Goal: Information Seeking & Learning: Learn about a topic

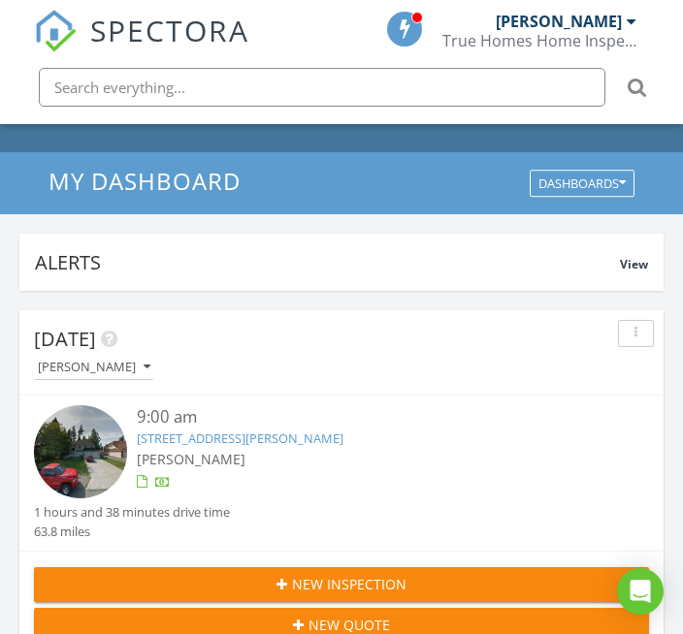
scroll to position [103, 0]
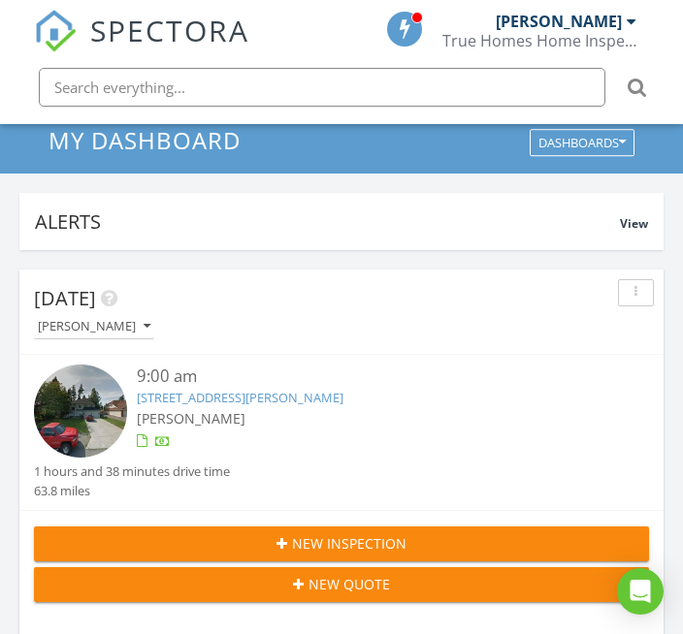
click at [295, 402] on link "8385 N Selkirk Ct, Hayden, ID 83835" at bounding box center [240, 397] width 207 height 17
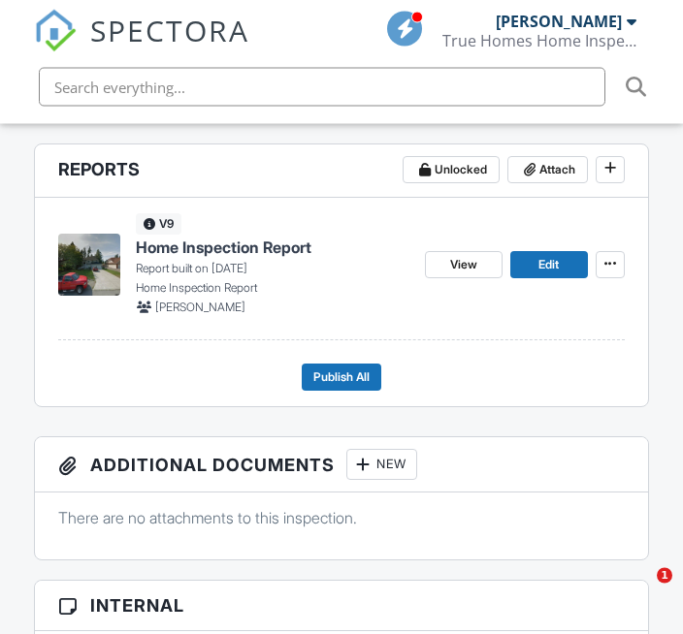
click at [476, 268] on span "View" at bounding box center [463, 265] width 27 height 19
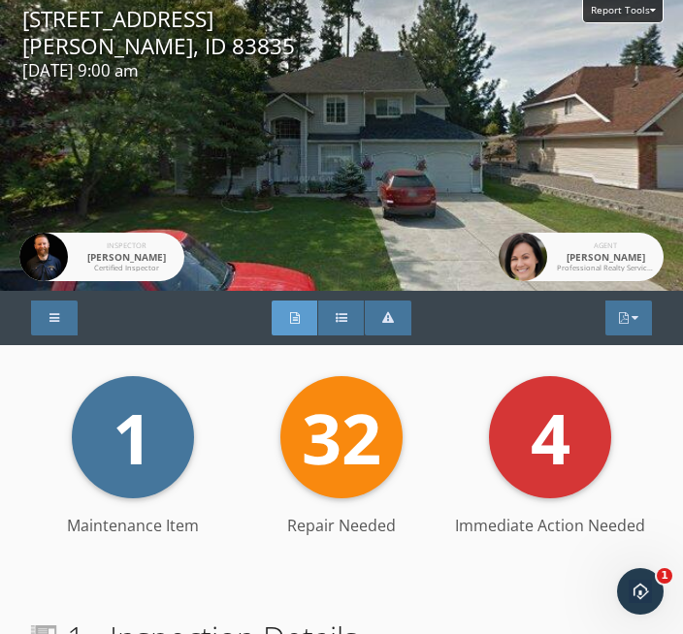
click at [40, 315] on div at bounding box center [54, 318] width 47 height 35
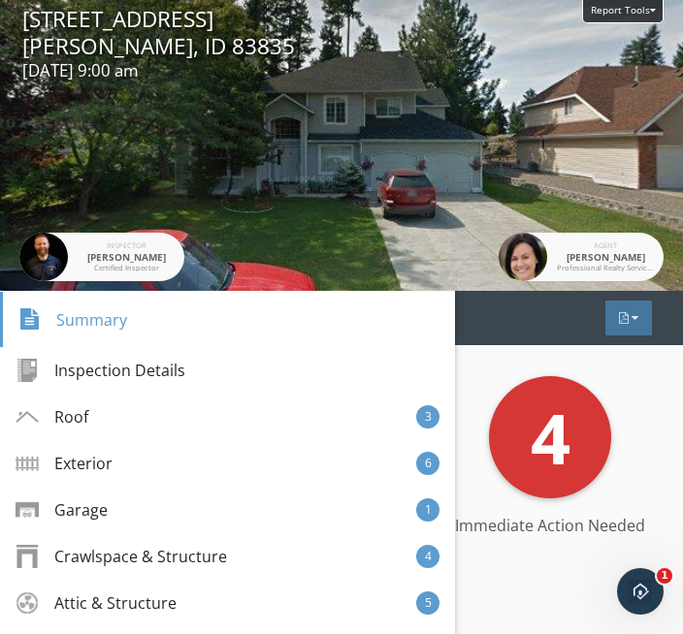
click at [495, 337] on div "Full Report Summary Immediate Action Needed PDF" at bounding box center [341, 318] width 683 height 54
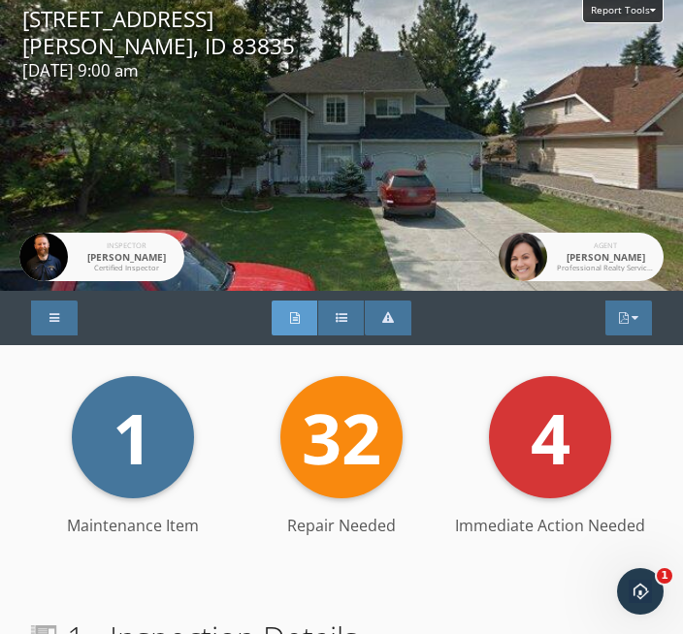
click at [333, 310] on div "Summary" at bounding box center [341, 318] width 47 height 35
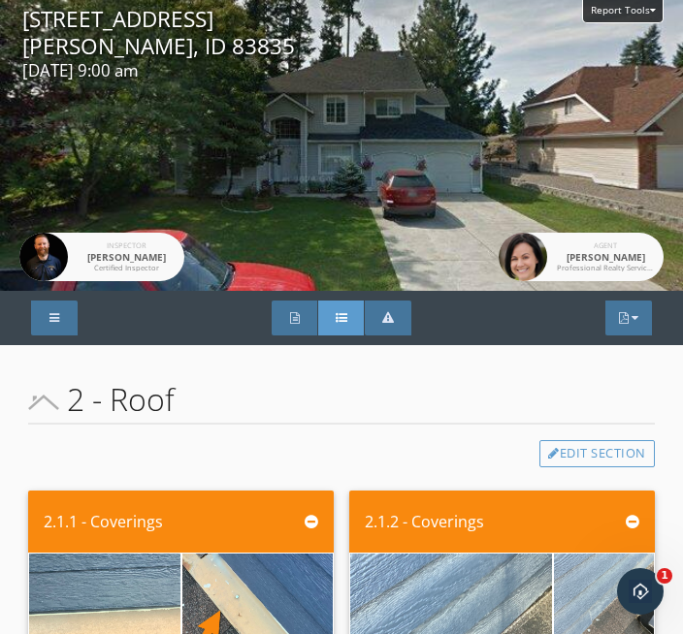
click at [273, 320] on div "Full Report" at bounding box center [294, 318] width 47 height 35
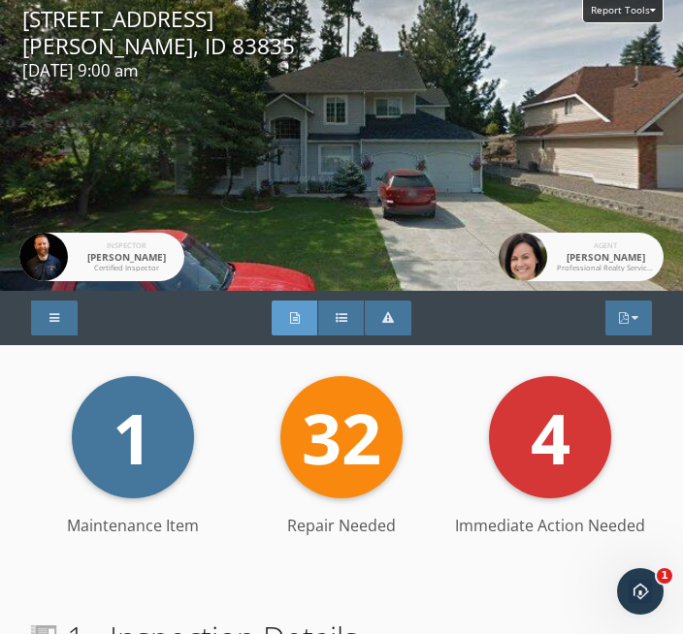
click at [608, 319] on div "PDF" at bounding box center [628, 318] width 47 height 35
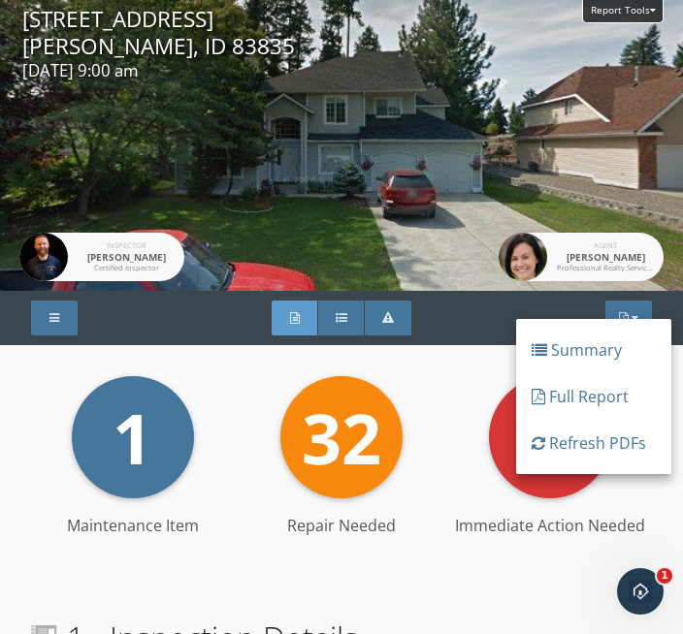
click at [385, 556] on div "1 Maintenance Item 32 Repair Needed 4 Immediate Action Needed Maintenance Item …" at bounding box center [340, 479] width 625 height 207
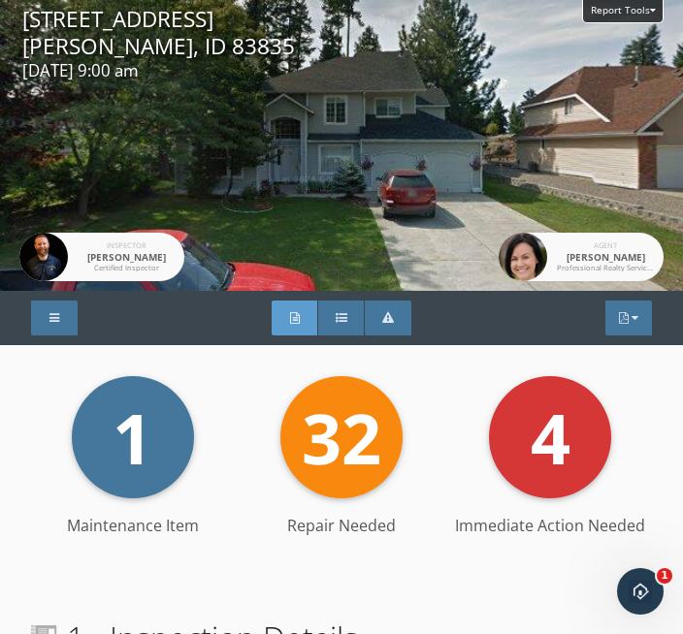
click at [333, 320] on div "Summary" at bounding box center [341, 318] width 47 height 35
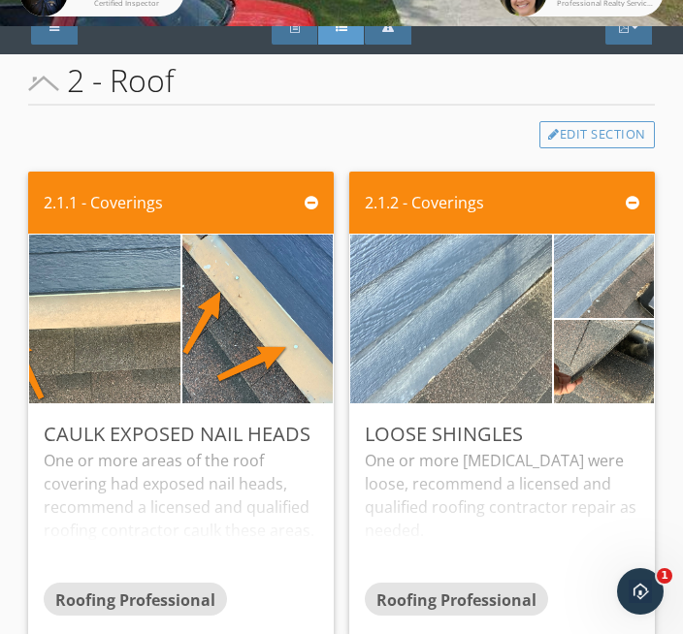
scroll to position [314, 0]
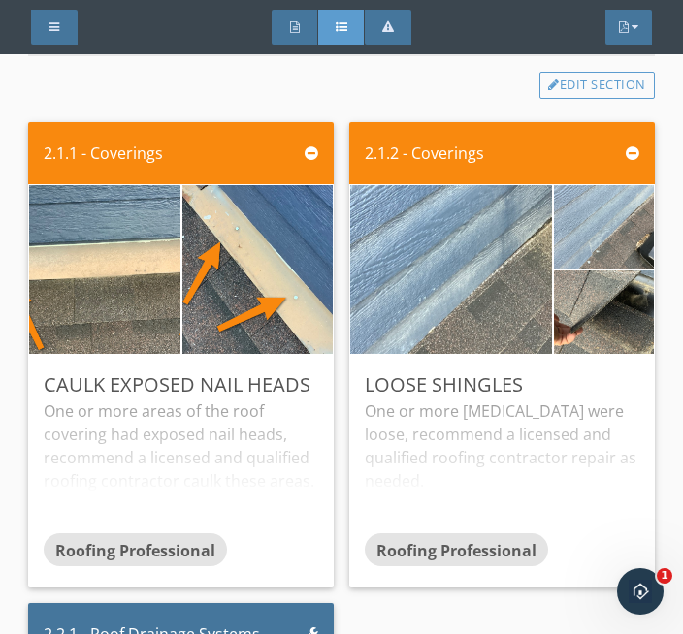
click at [117, 299] on img at bounding box center [105, 269] width 376 height 282
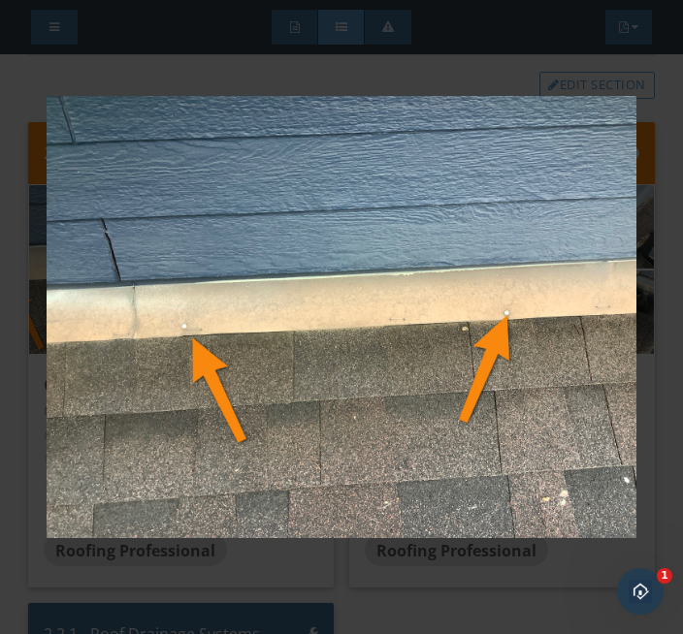
click at [411, 558] on img at bounding box center [342, 318] width 590 height 544
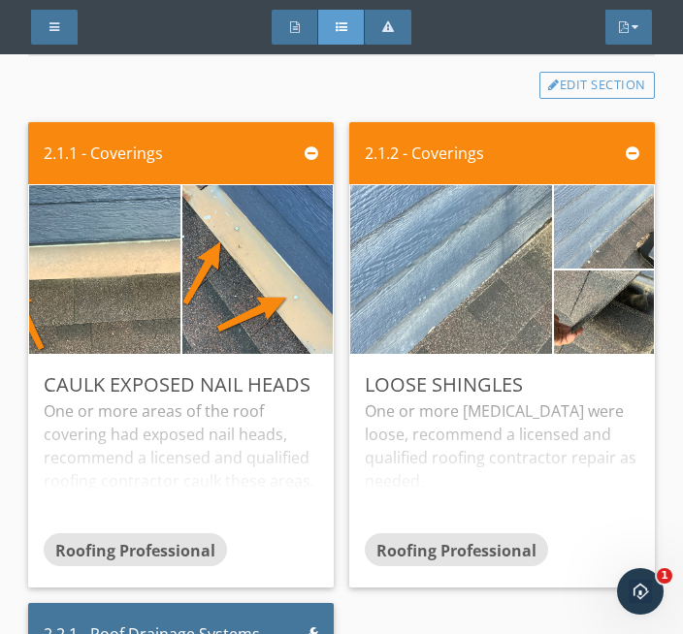
click at [446, 303] on img at bounding box center [451, 269] width 505 height 379
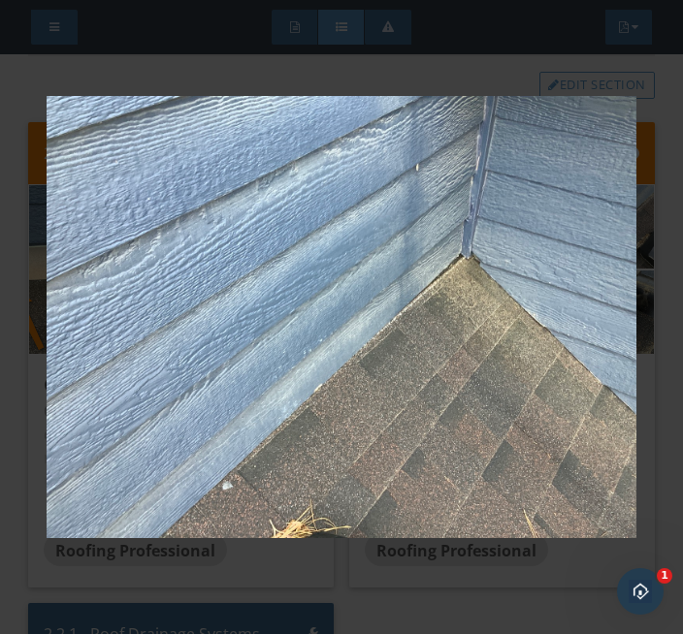
click at [304, 562] on img at bounding box center [342, 318] width 590 height 544
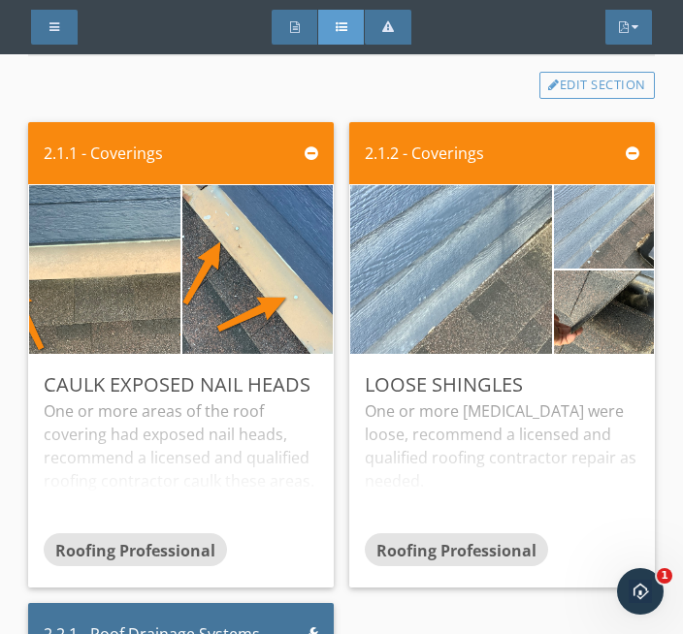
click at [579, 233] on img at bounding box center [604, 227] width 248 height 186
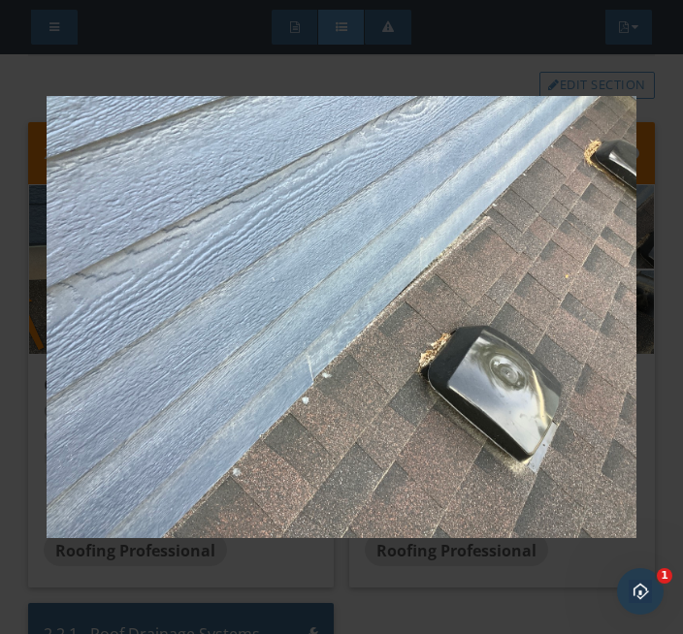
click at [364, 571] on img at bounding box center [342, 318] width 590 height 544
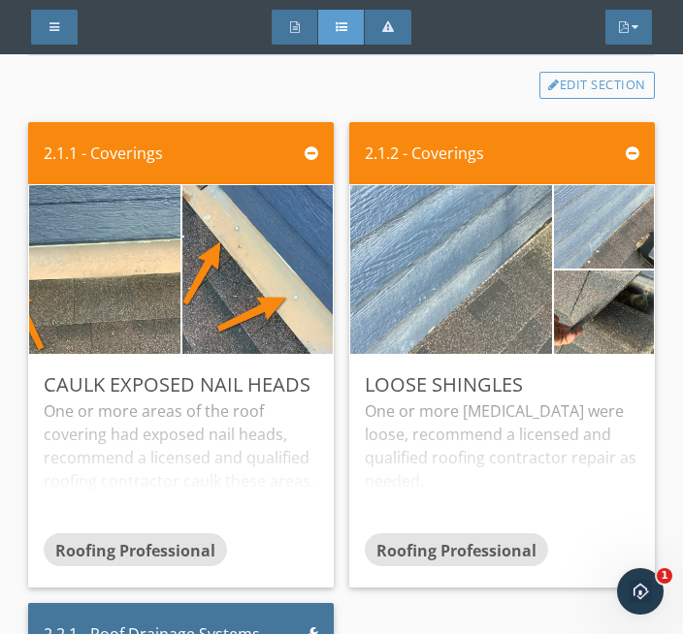
click at [86, 255] on img at bounding box center [105, 269] width 376 height 282
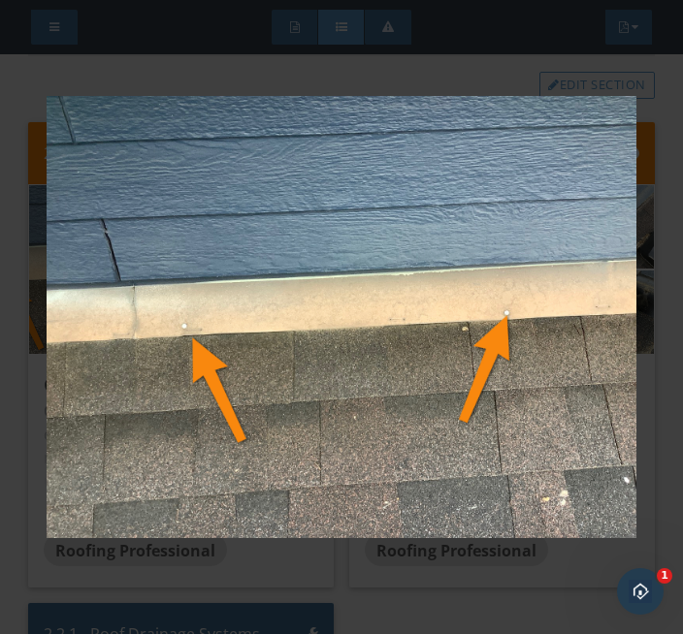
click at [322, 579] on img at bounding box center [342, 318] width 590 height 544
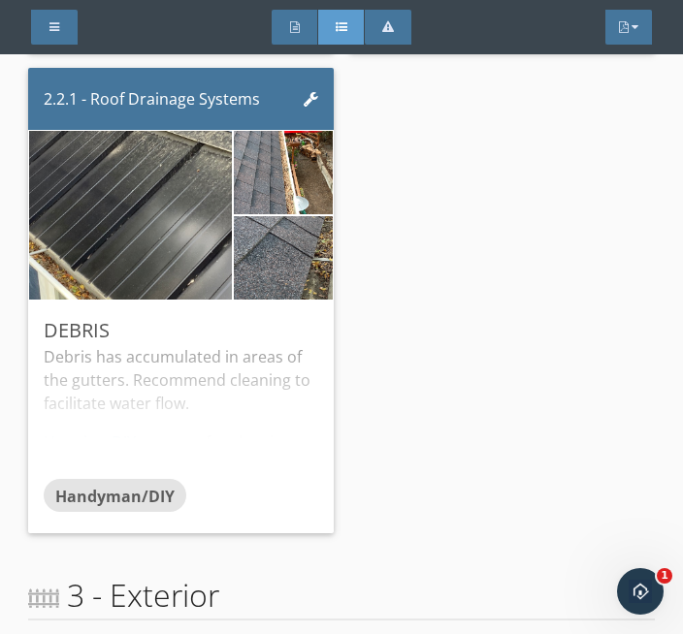
scroll to position [852, 0]
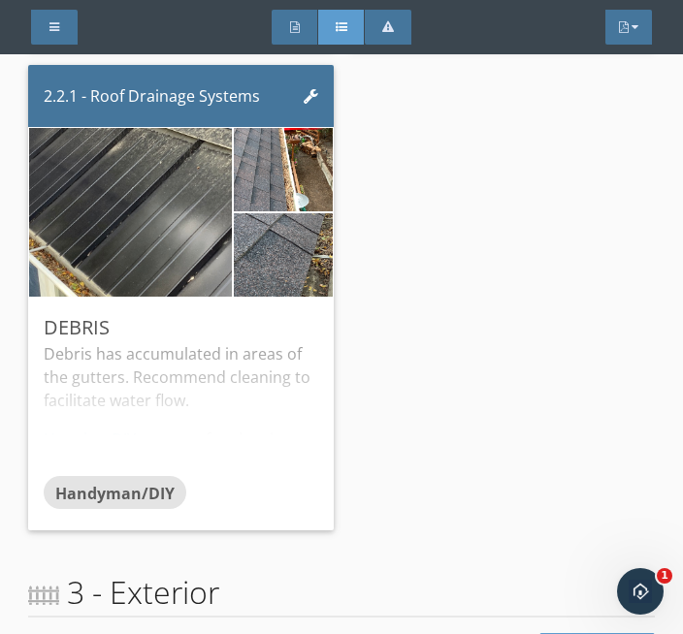
click at [114, 235] on img at bounding box center [130, 211] width 505 height 379
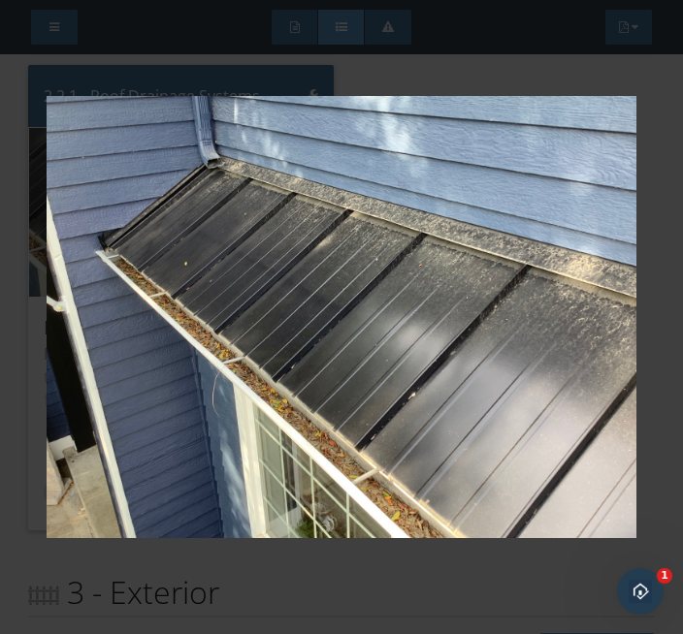
click at [448, 564] on img at bounding box center [342, 318] width 590 height 544
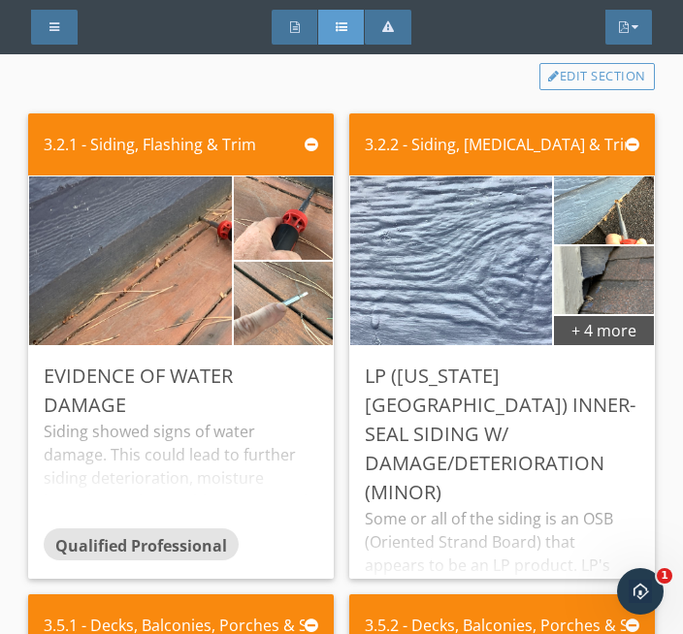
scroll to position [1473, 0]
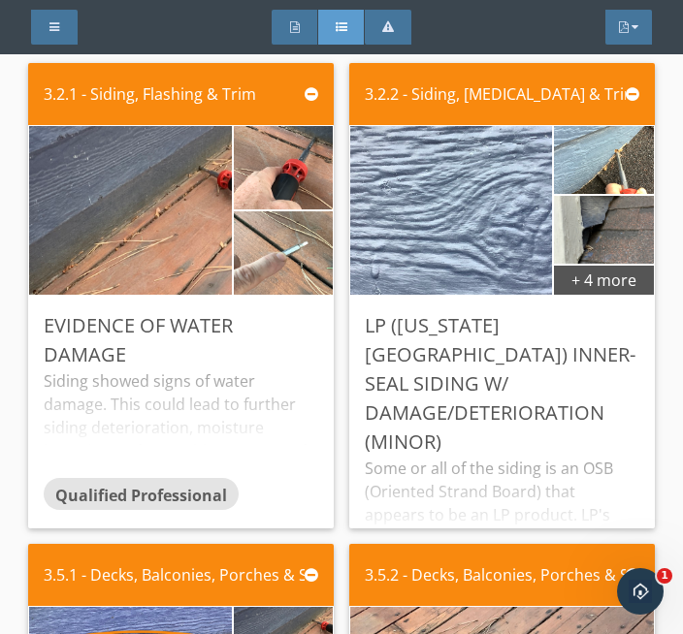
click at [141, 210] on img at bounding box center [130, 209] width 505 height 379
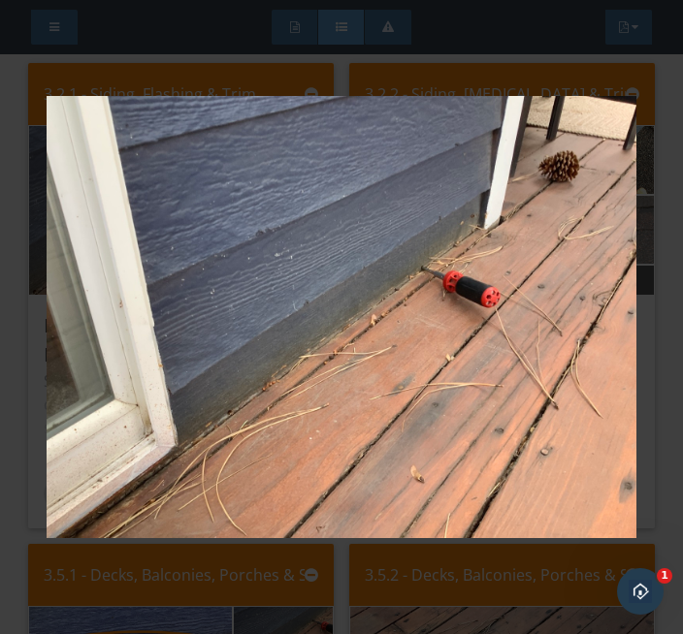
click at [288, 582] on img at bounding box center [342, 318] width 590 height 544
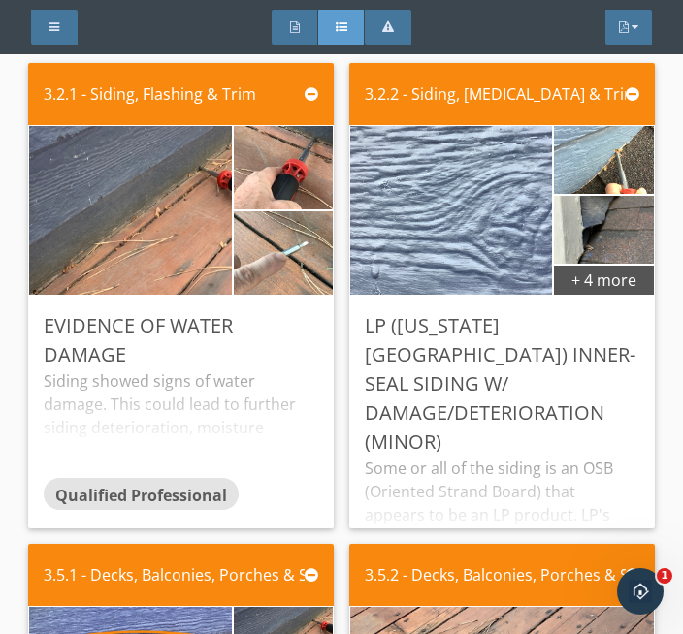
click at [283, 147] on img at bounding box center [283, 168] width 248 height 186
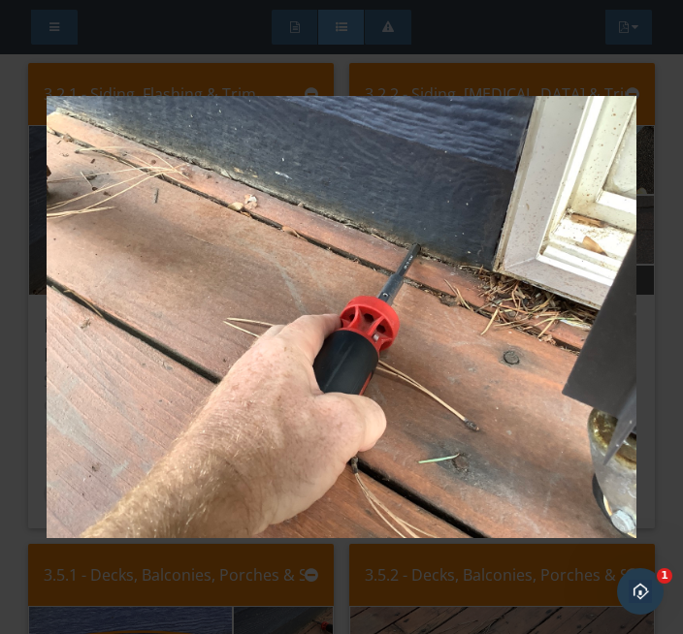
click at [311, 569] on img at bounding box center [342, 318] width 590 height 544
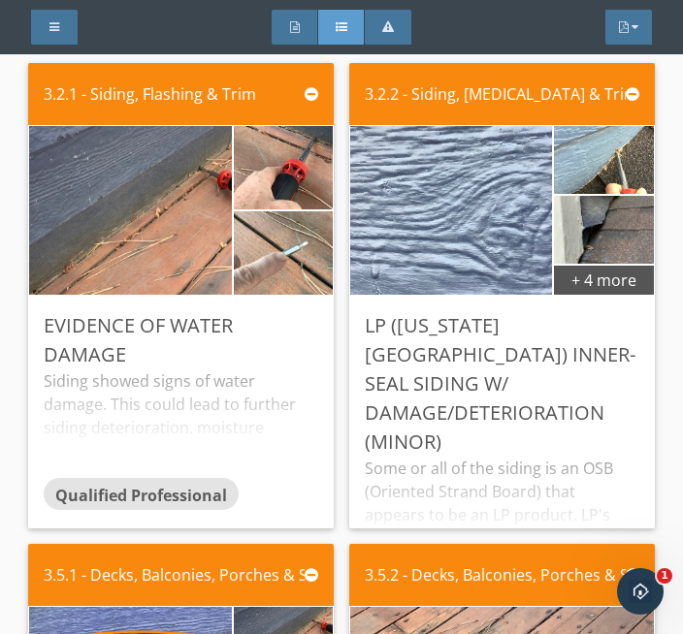
click at [267, 255] on img at bounding box center [283, 253] width 248 height 186
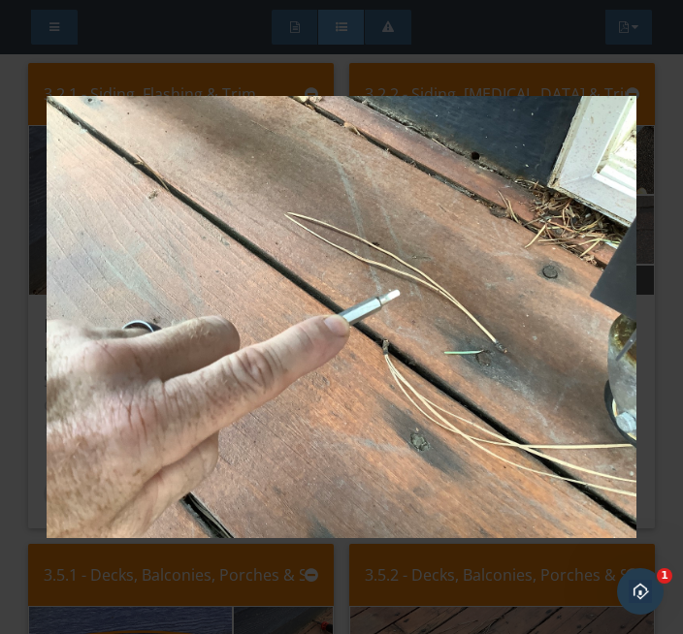
click at [329, 558] on img at bounding box center [342, 318] width 590 height 544
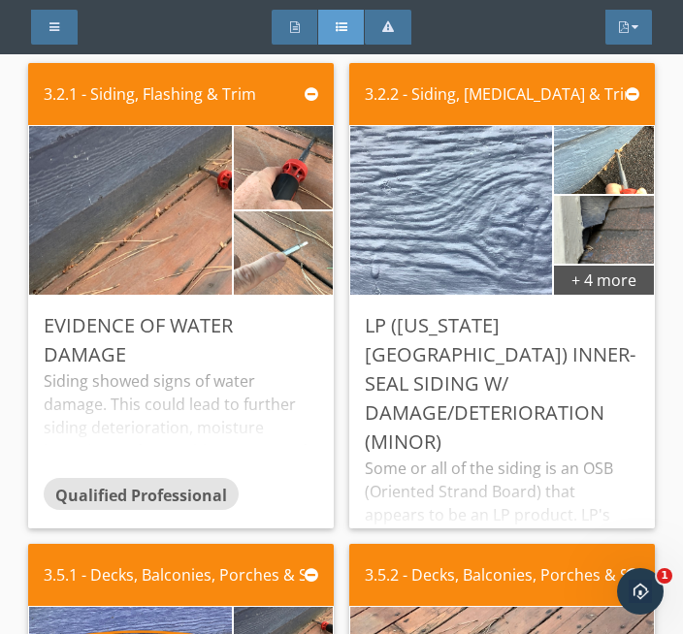
click at [461, 214] on img at bounding box center [451, 209] width 505 height 379
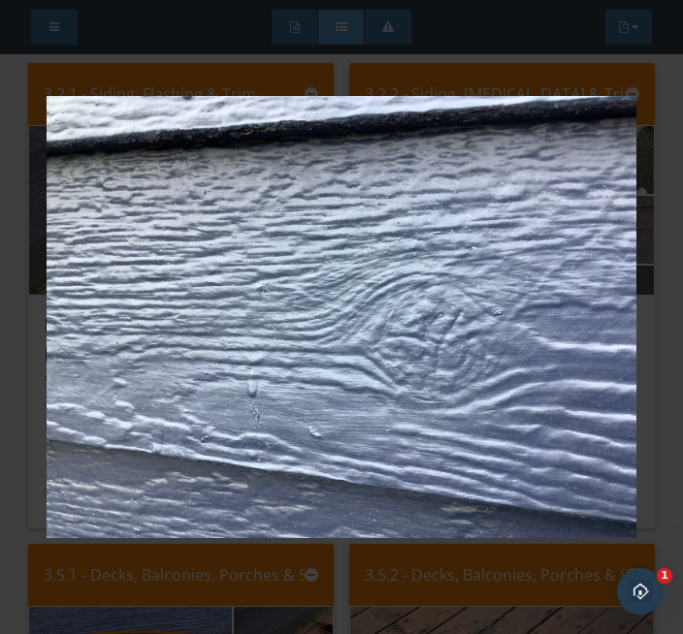
click at [286, 578] on img at bounding box center [342, 318] width 590 height 544
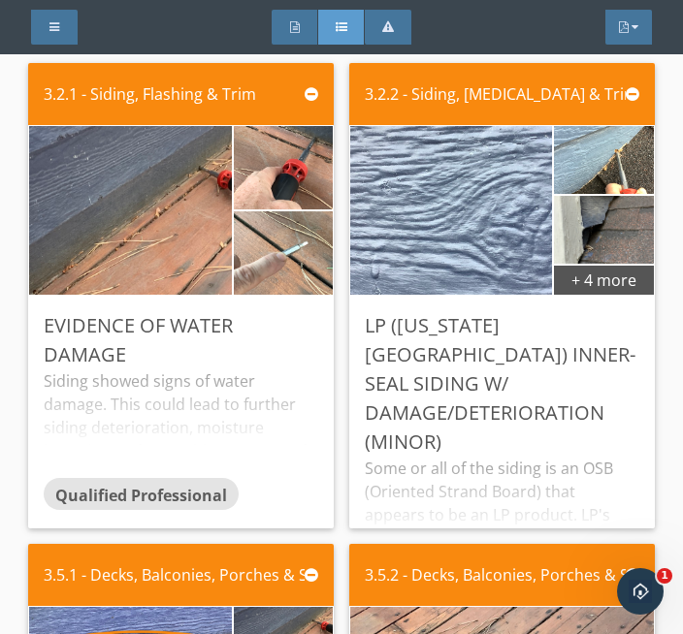
click at [415, 189] on img at bounding box center [451, 209] width 505 height 379
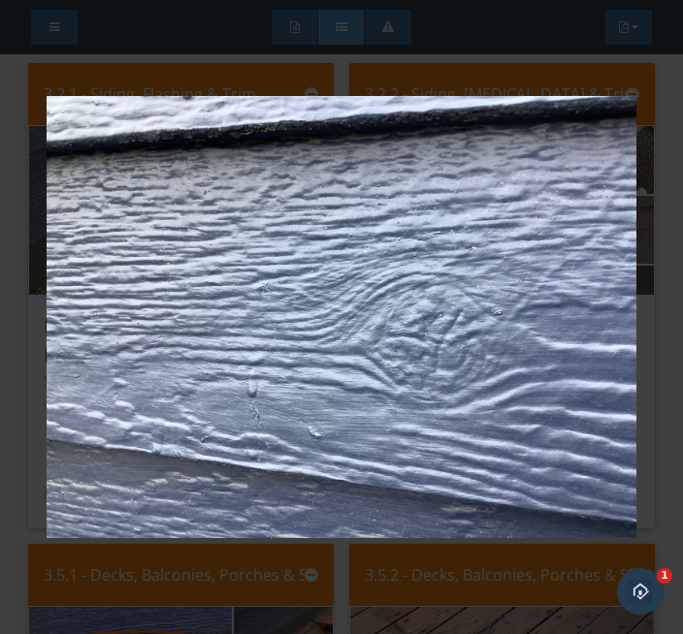
click at [338, 558] on img at bounding box center [342, 318] width 590 height 544
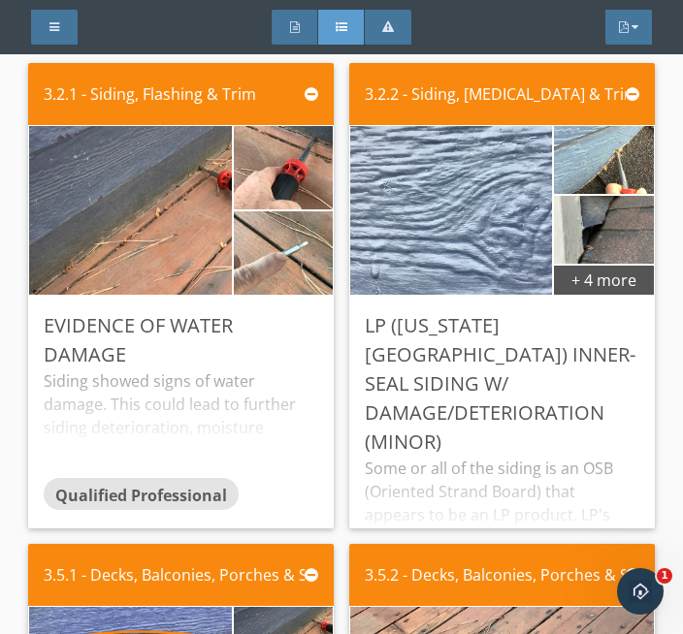
click at [593, 155] on img at bounding box center [604, 160] width 226 height 170
click at [593, 172] on img at bounding box center [604, 160] width 226 height 170
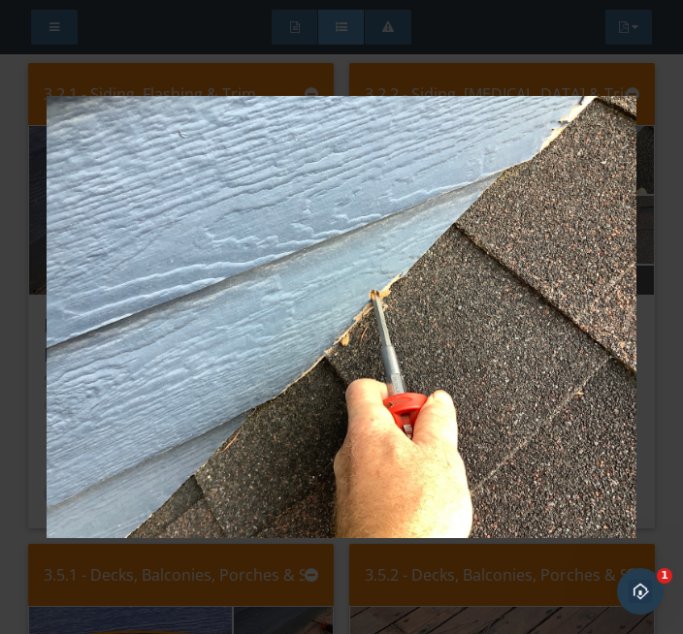
click at [335, 573] on img at bounding box center [342, 318] width 590 height 544
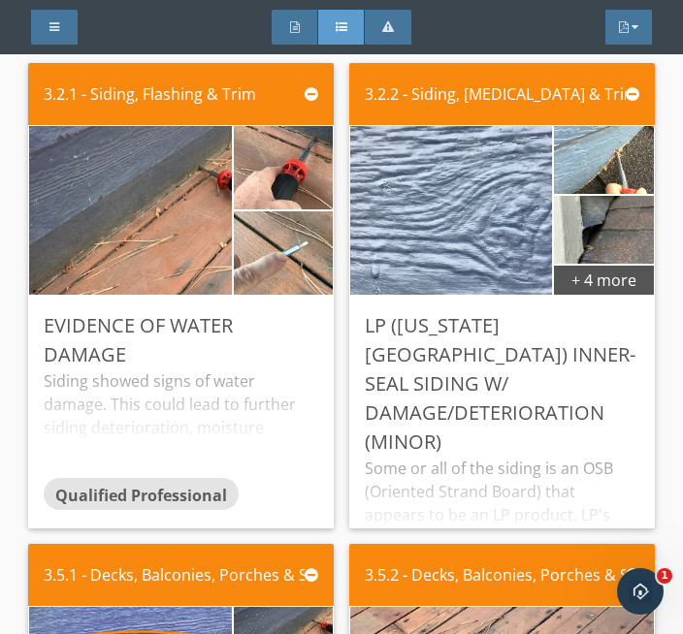
click at [588, 246] on img at bounding box center [603, 229] width 127 height 170
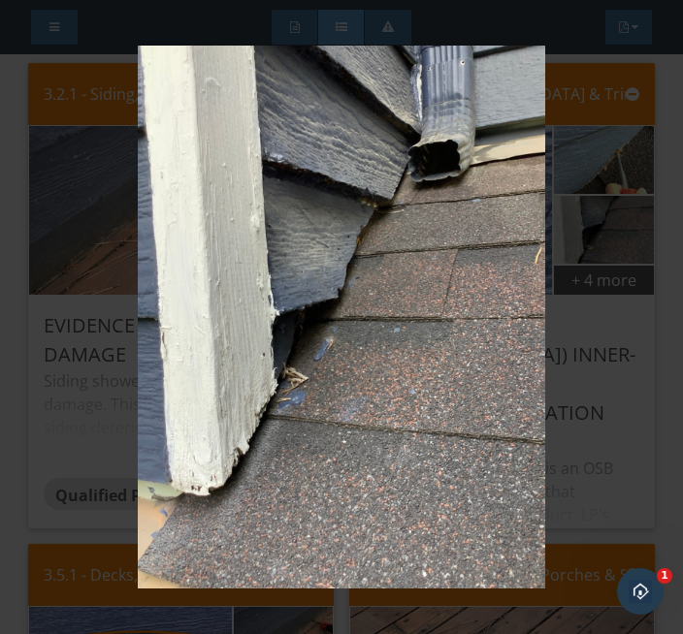
click at [602, 479] on img at bounding box center [342, 318] width 590 height 544
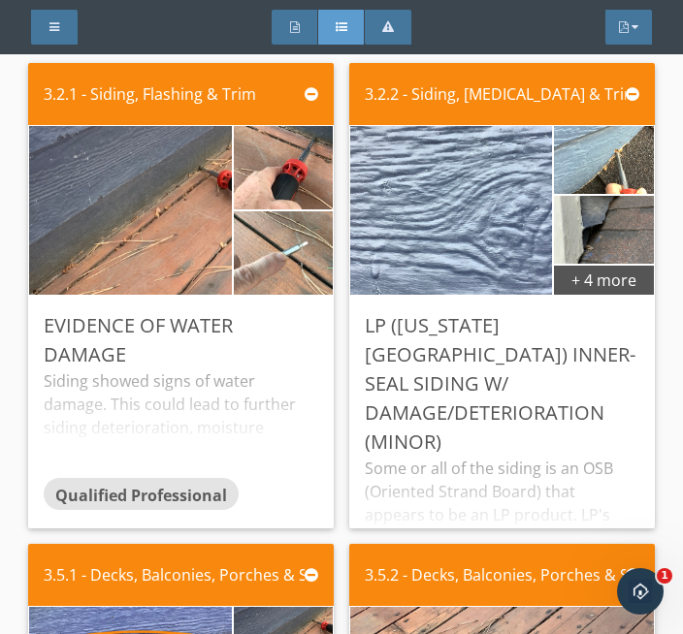
click at [576, 280] on div "+ 4 more" at bounding box center [603, 279] width 99 height 31
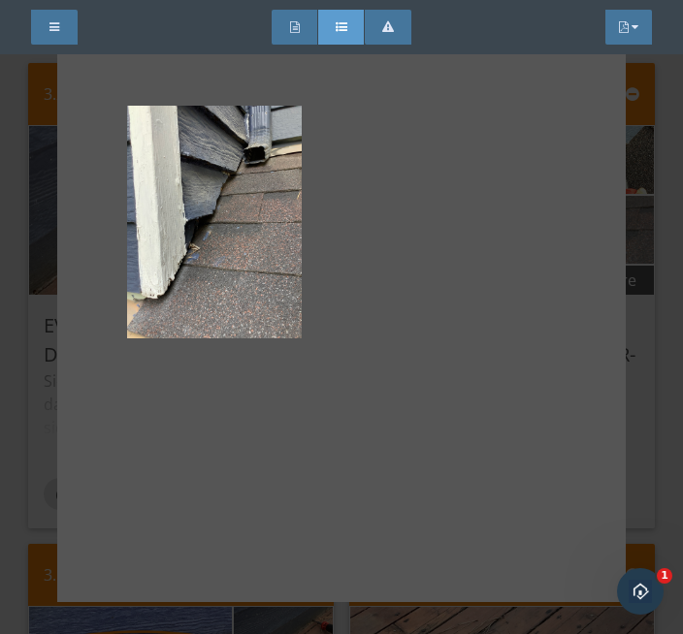
scroll to position [288, 0]
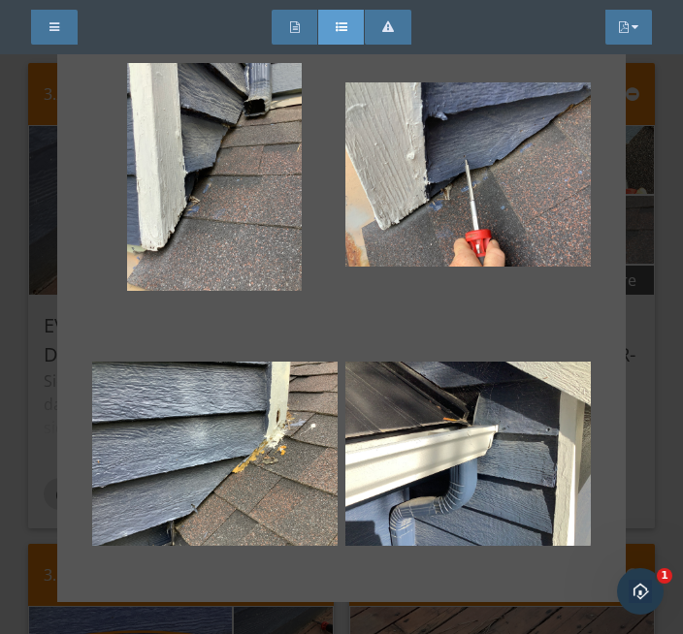
click at [464, 194] on div at bounding box center [467, 174] width 245 height 233
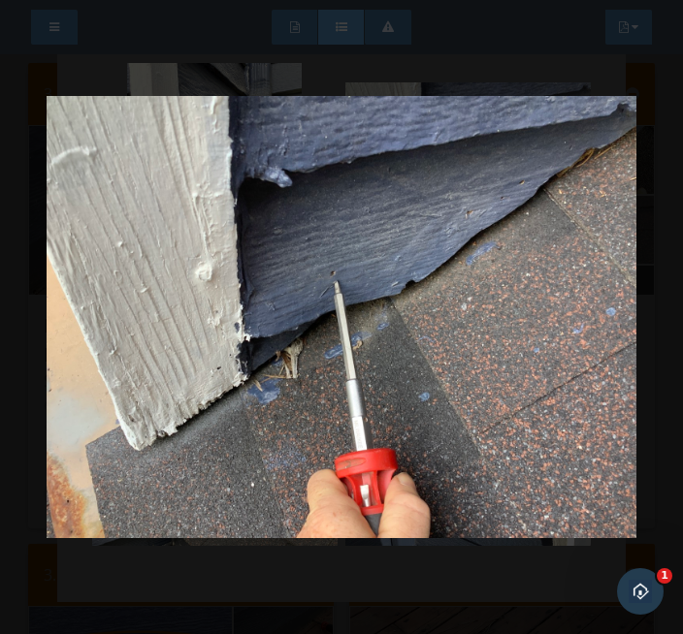
click at [366, 568] on img at bounding box center [342, 318] width 590 height 544
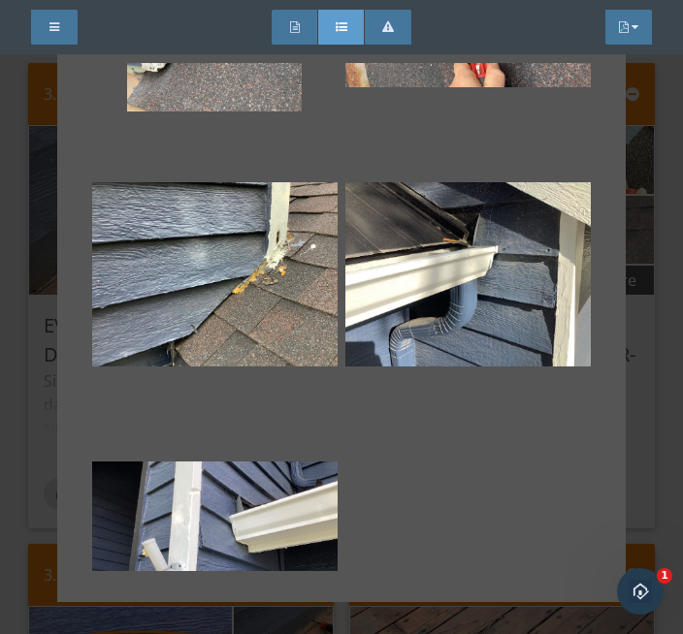
scroll to position [504, 0]
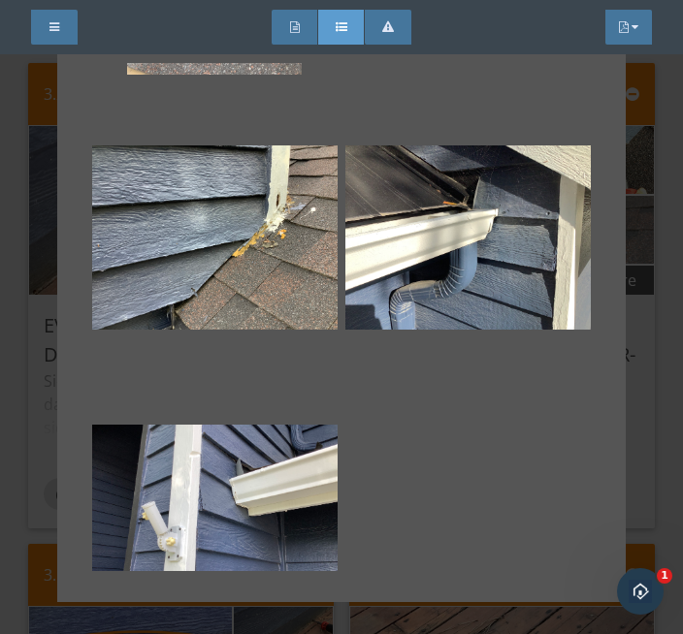
click at [213, 261] on div at bounding box center [214, 237] width 245 height 233
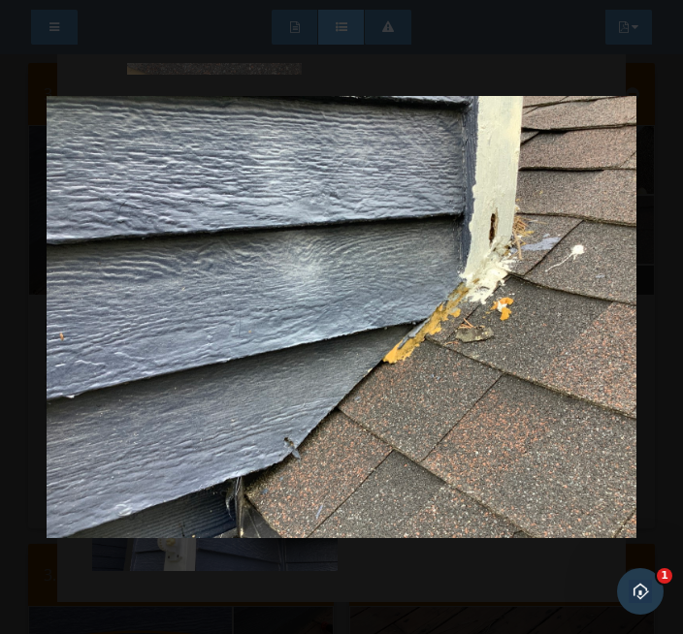
click at [373, 565] on img at bounding box center [342, 318] width 590 height 544
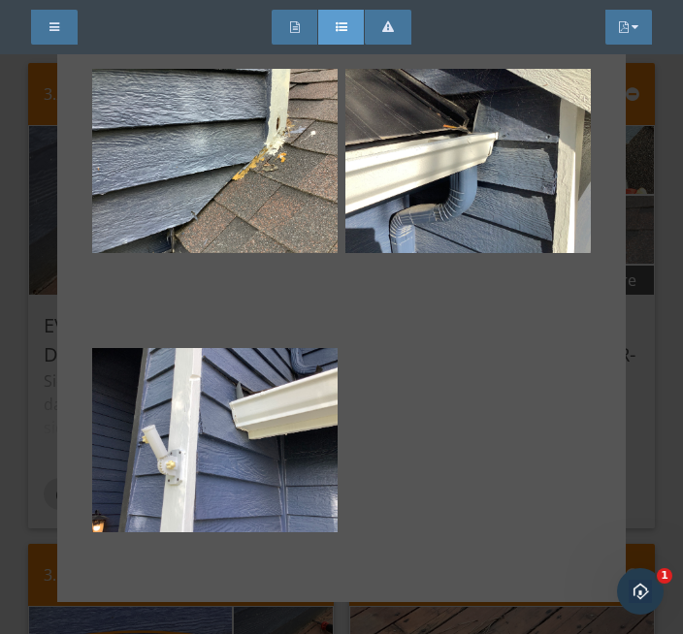
scroll to position [585, 0]
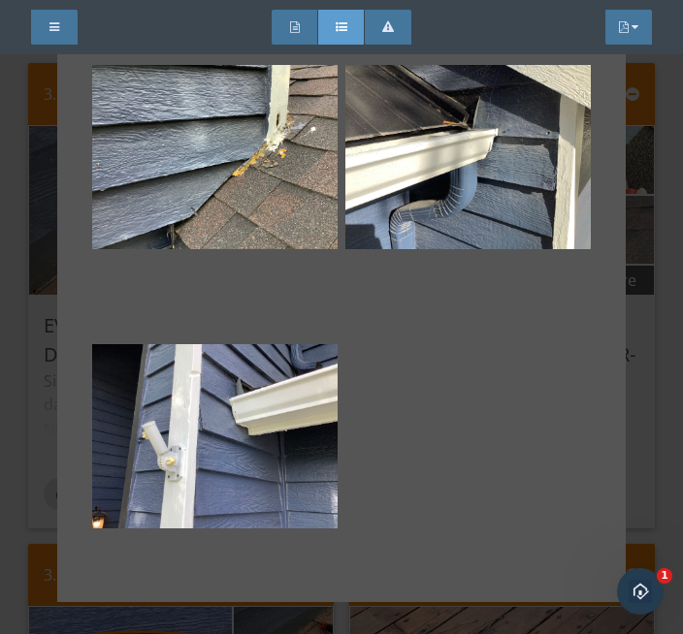
click at [248, 407] on div at bounding box center [214, 436] width 245 height 233
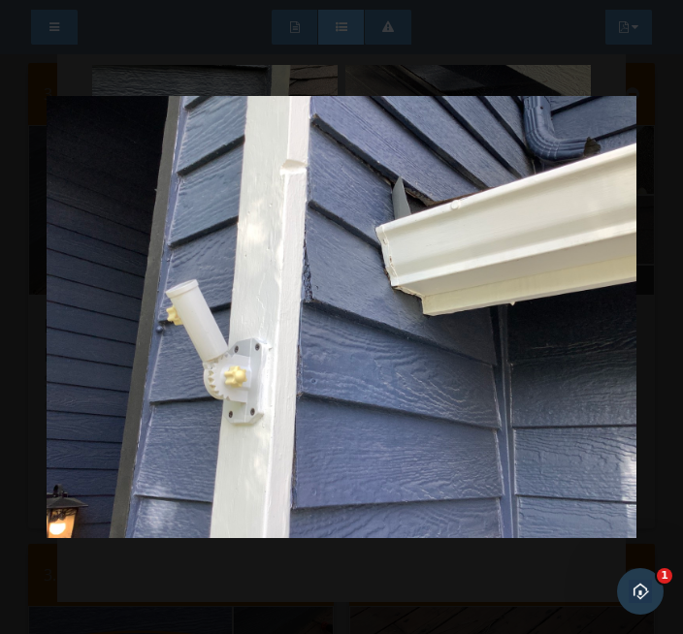
click at [304, 571] on img at bounding box center [342, 318] width 590 height 544
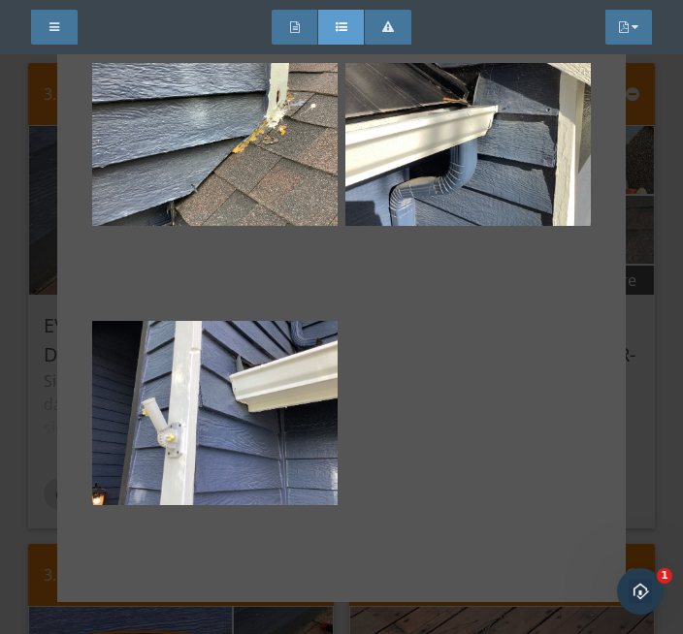
scroll to position [608, 0]
click at [614, 481] on div at bounding box center [341, 317] width 569 height 571
click at [628, 498] on div at bounding box center [341, 317] width 683 height 634
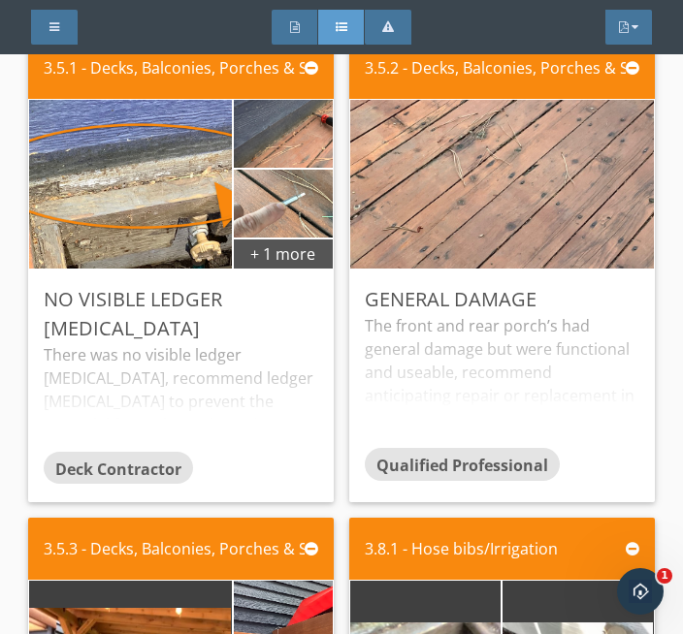
scroll to position [1979, 0]
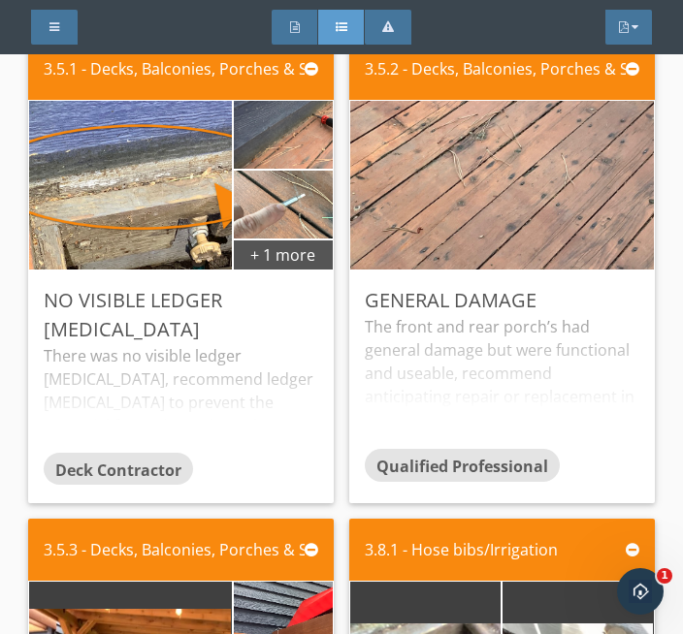
click at [131, 179] on img at bounding box center [130, 184] width 505 height 379
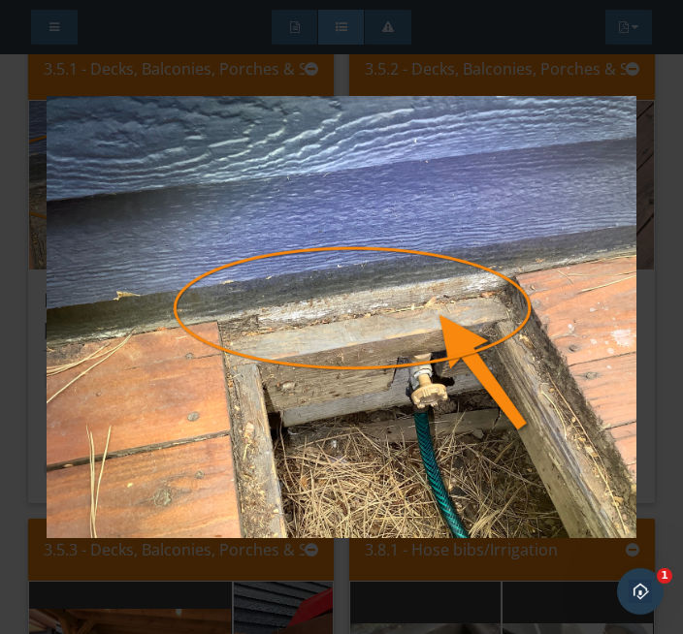
click at [307, 586] on img at bounding box center [342, 318] width 590 height 544
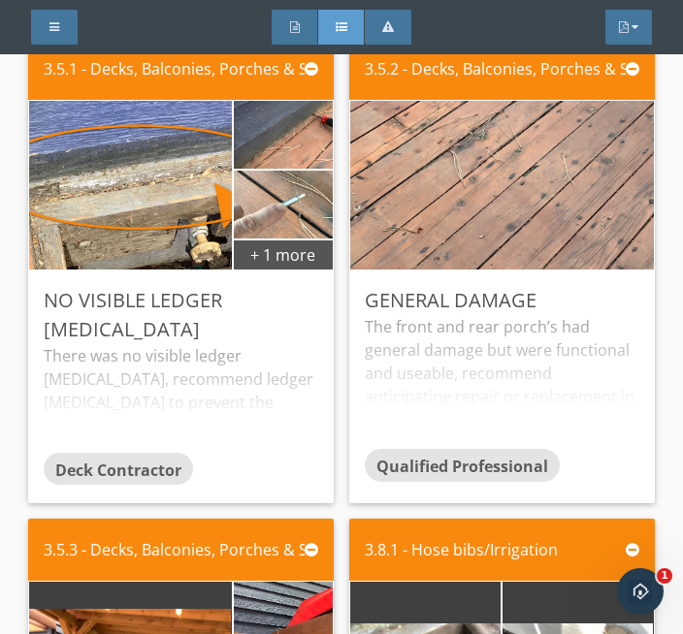
click at [490, 208] on img at bounding box center [501, 185] width 561 height 422
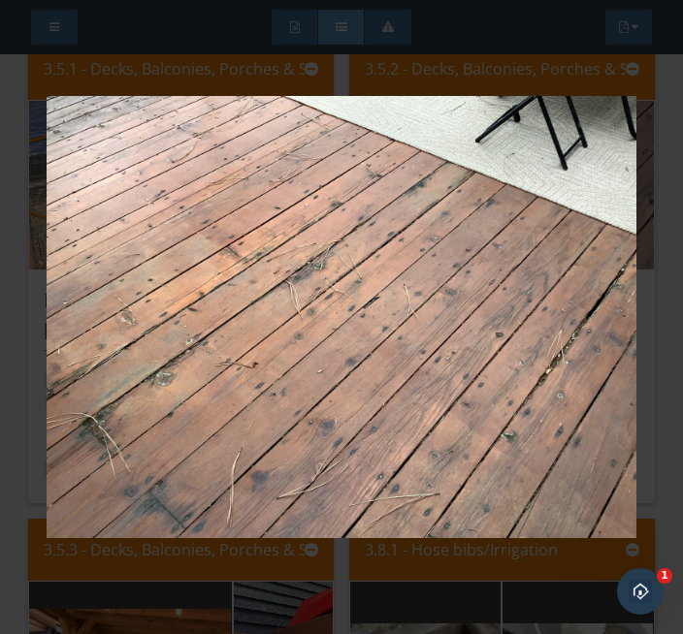
click at [364, 570] on img at bounding box center [342, 318] width 590 height 544
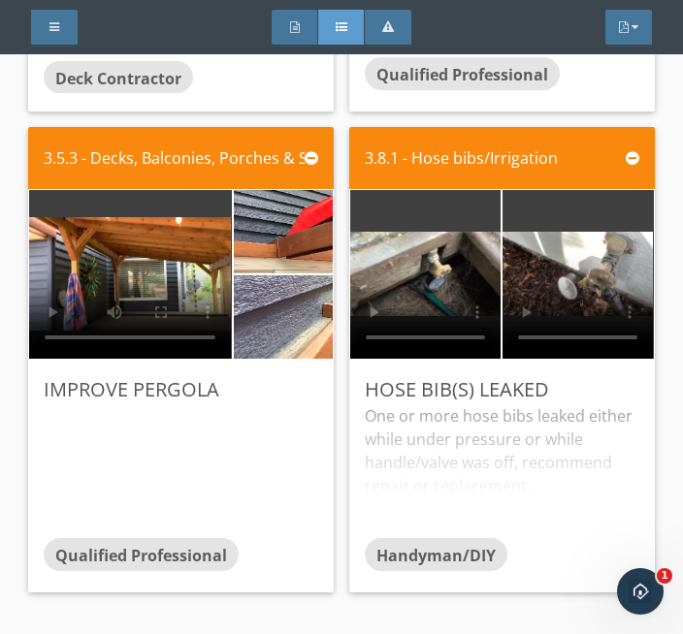
scroll to position [2372, 0]
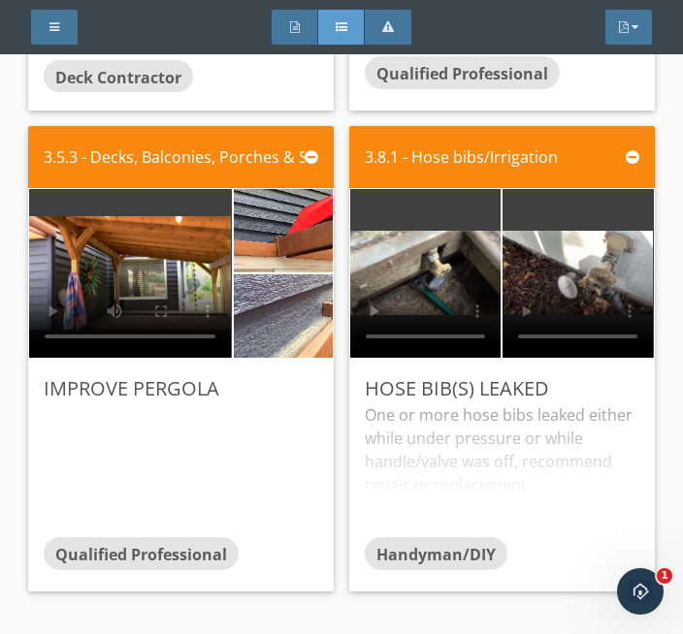
click at [265, 297] on img at bounding box center [283, 316] width 248 height 186
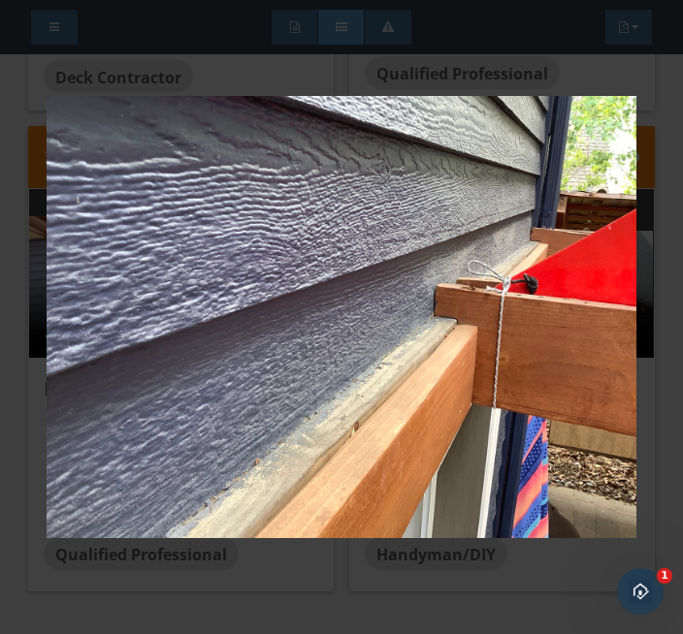
click at [288, 558] on img at bounding box center [342, 318] width 590 height 544
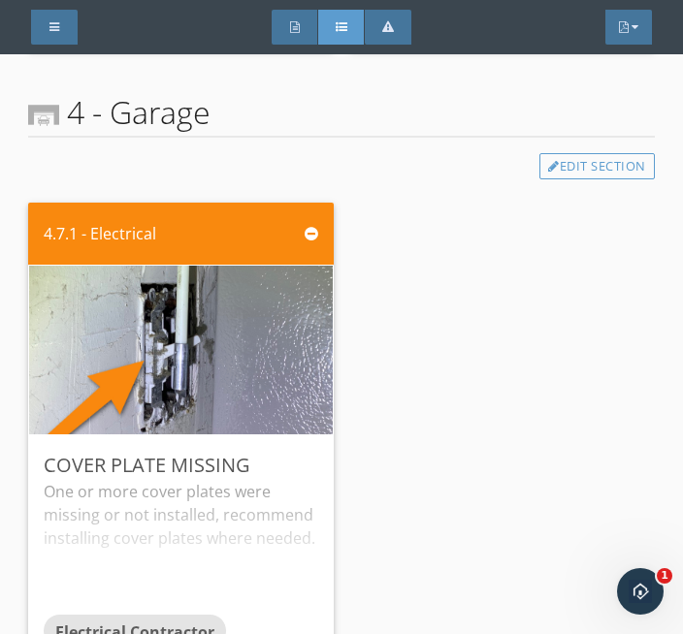
scroll to position [2962, 0]
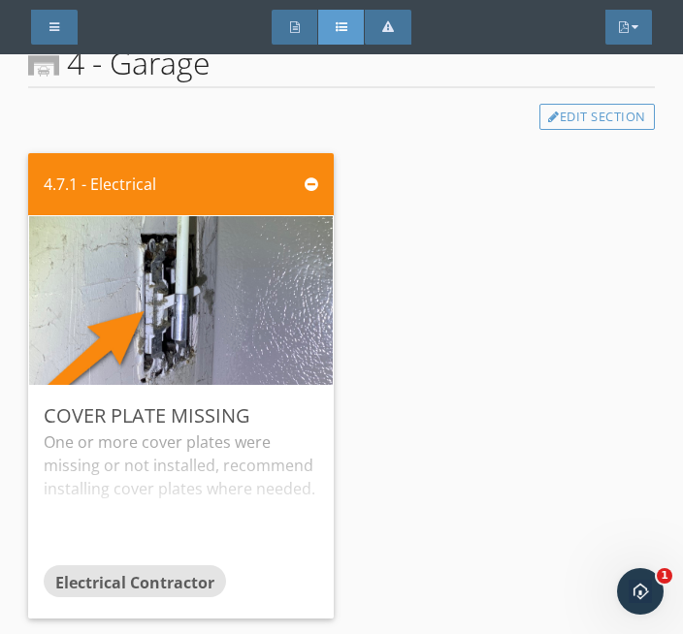
click at [176, 309] on img at bounding box center [180, 301] width 561 height 422
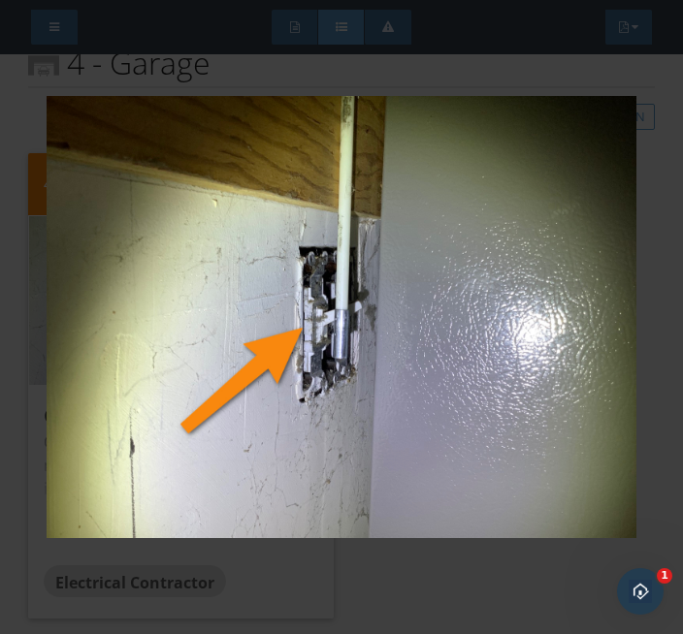
click at [241, 569] on img at bounding box center [342, 318] width 590 height 544
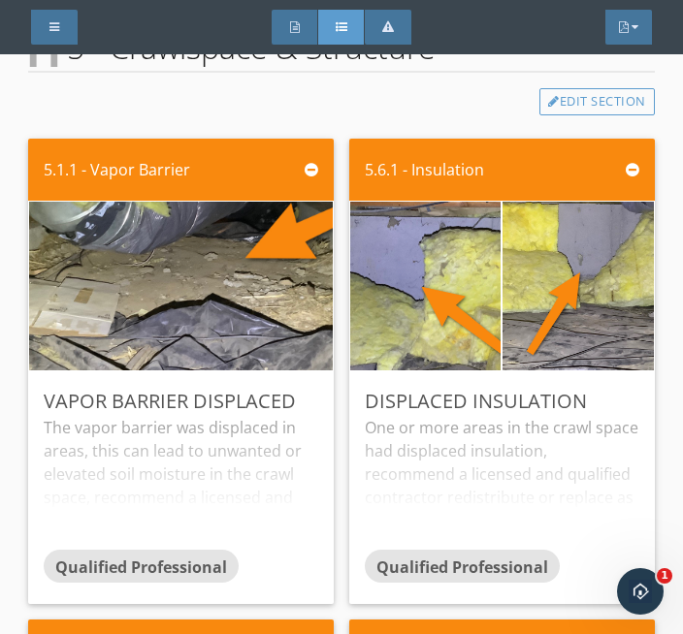
scroll to position [3603, 0]
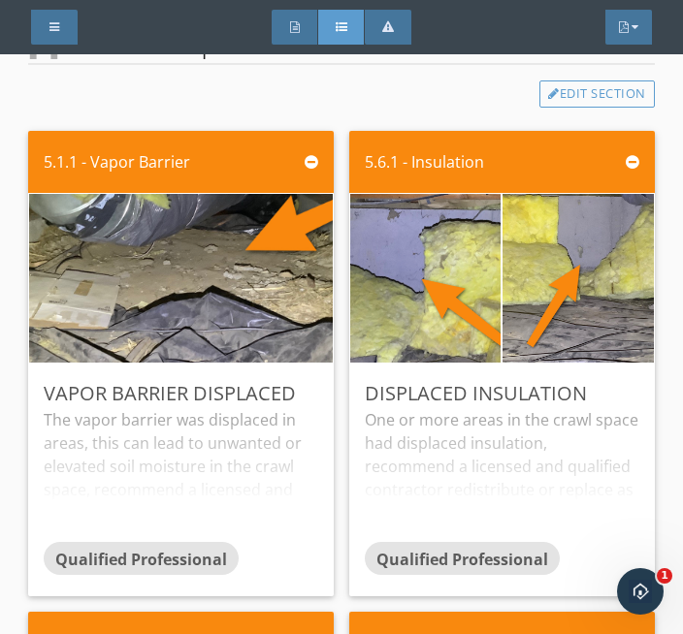
click at [198, 303] on img at bounding box center [180, 279] width 561 height 422
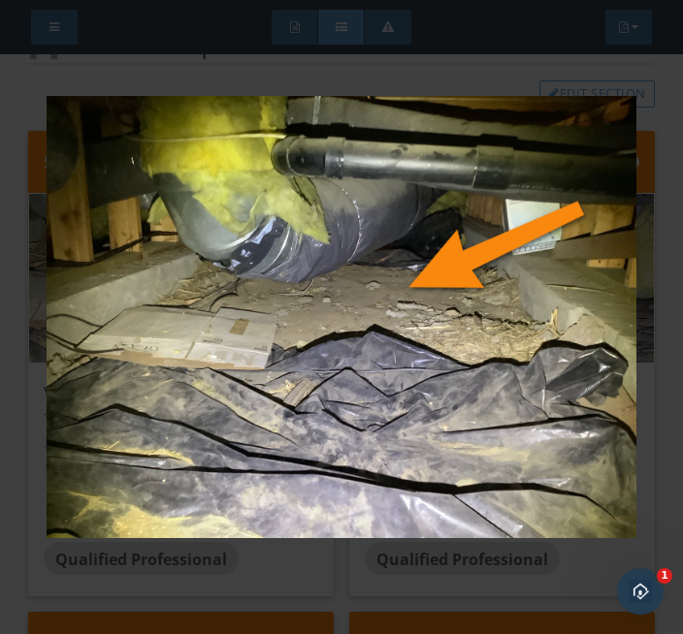
click at [292, 571] on img at bounding box center [342, 318] width 590 height 544
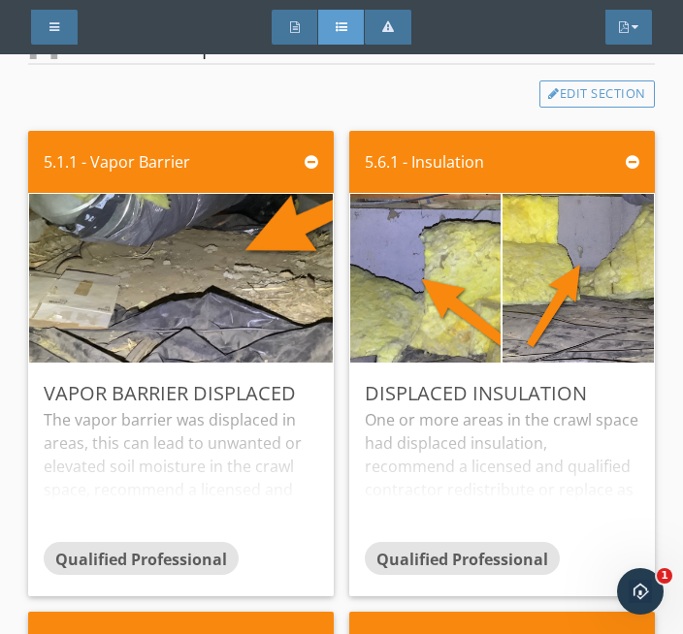
click at [187, 287] on img at bounding box center [180, 279] width 561 height 422
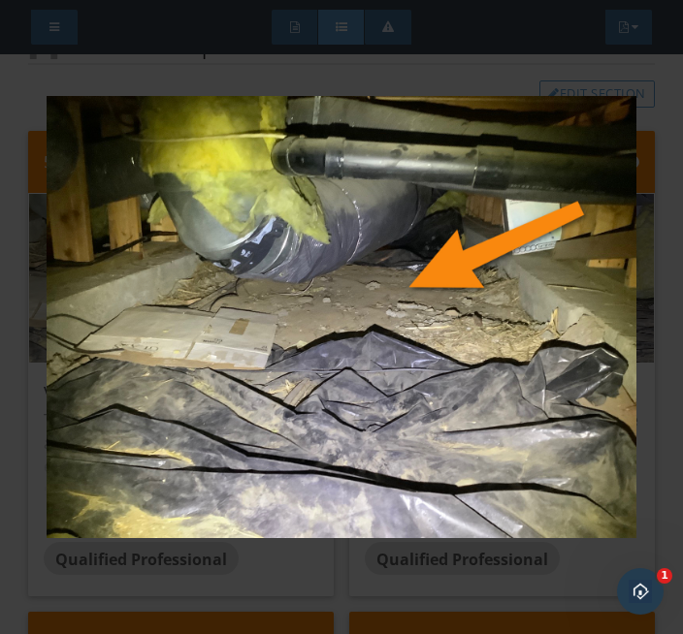
click at [279, 576] on img at bounding box center [342, 318] width 590 height 544
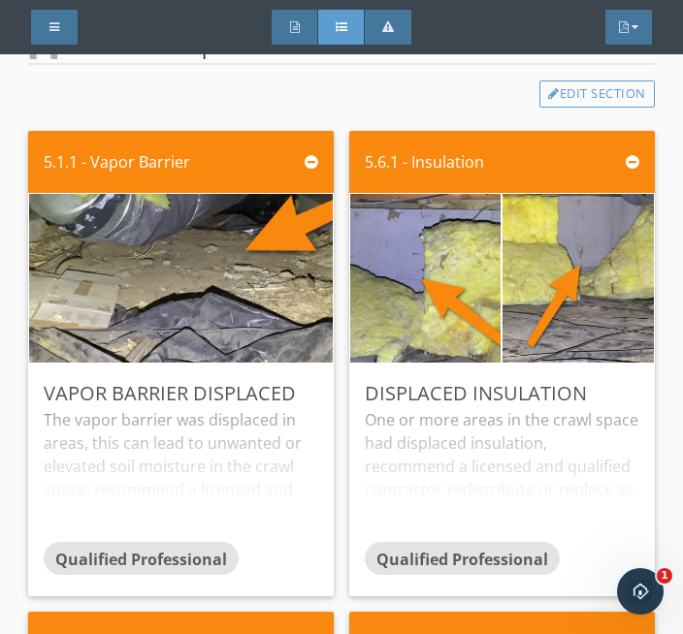
click at [427, 302] on img at bounding box center [425, 278] width 376 height 282
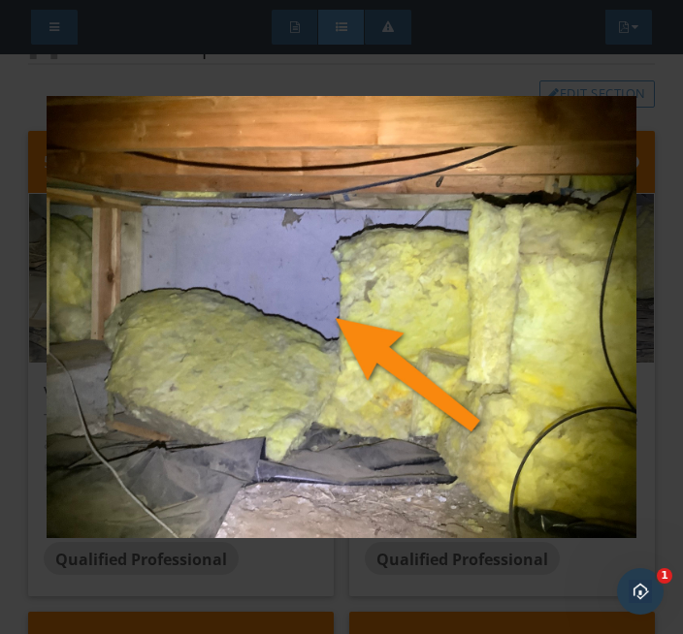
click at [296, 580] on img at bounding box center [342, 318] width 590 height 544
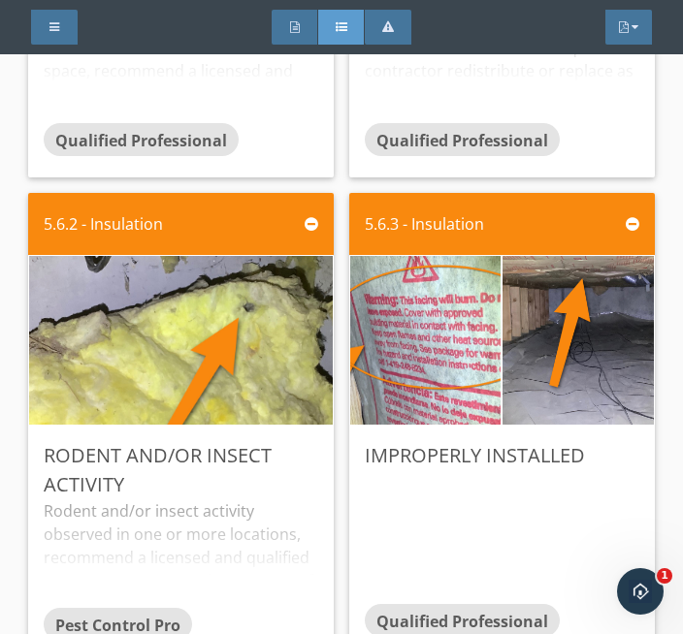
scroll to position [4030, 0]
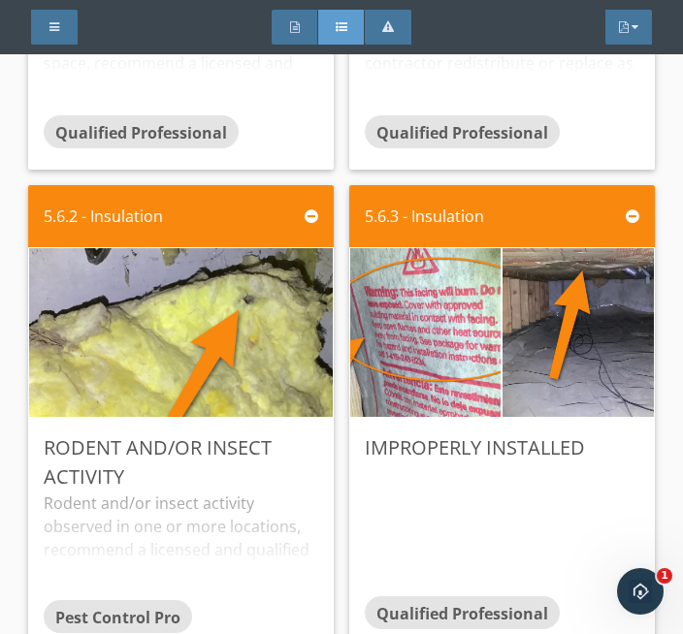
click at [201, 356] on img at bounding box center [180, 333] width 561 height 422
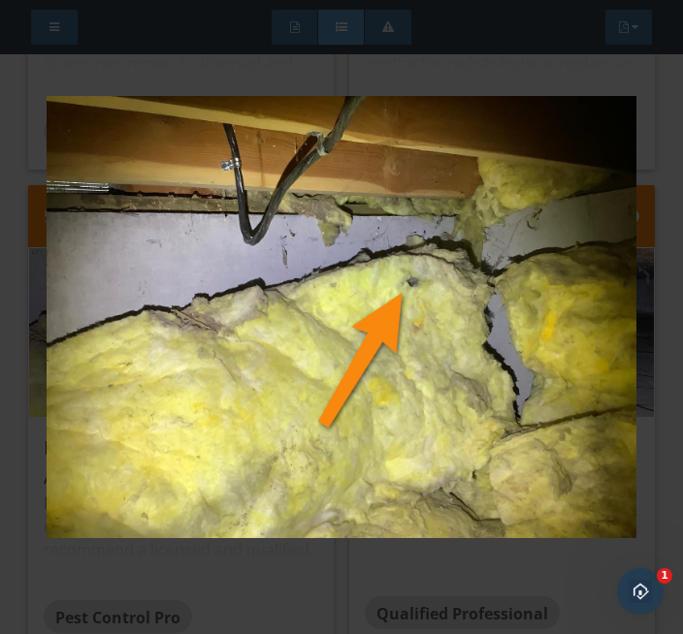
click at [335, 563] on img at bounding box center [342, 318] width 590 height 544
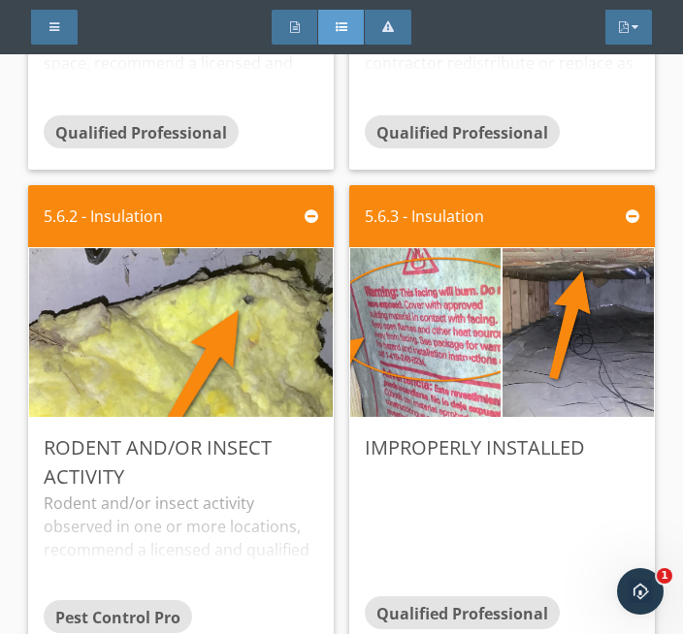
click at [426, 328] on img at bounding box center [425, 332] width 376 height 283
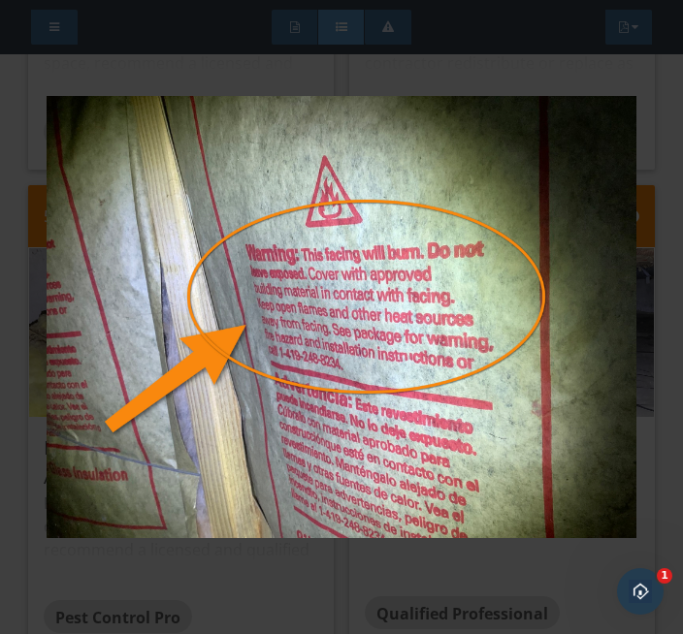
click at [336, 573] on img at bounding box center [342, 318] width 590 height 544
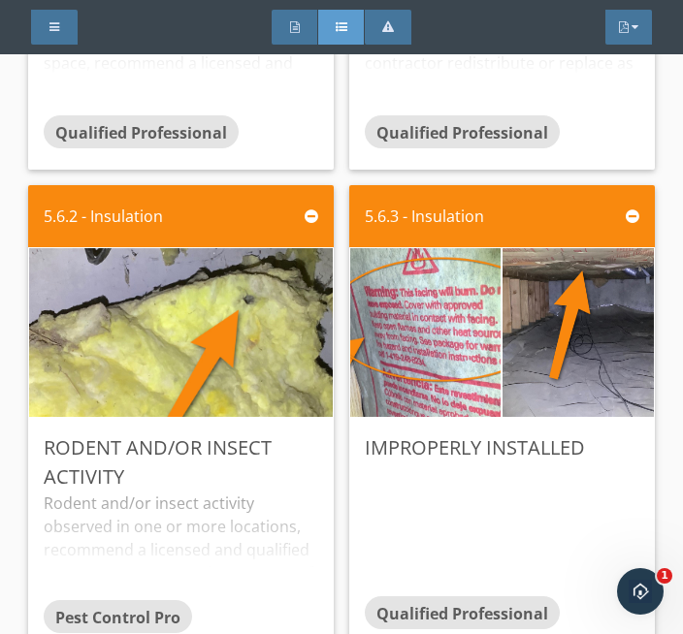
click at [558, 340] on img at bounding box center [578, 332] width 376 height 282
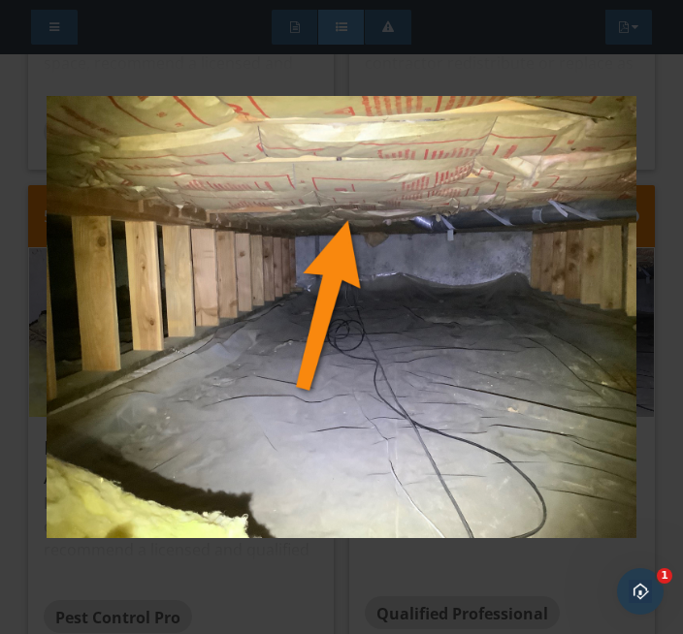
click at [333, 603] on div at bounding box center [341, 317] width 683 height 634
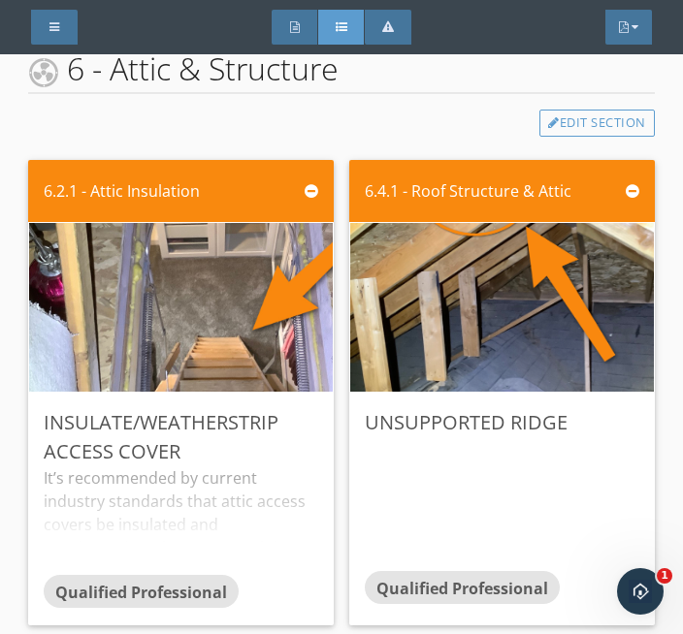
scroll to position [4685, 0]
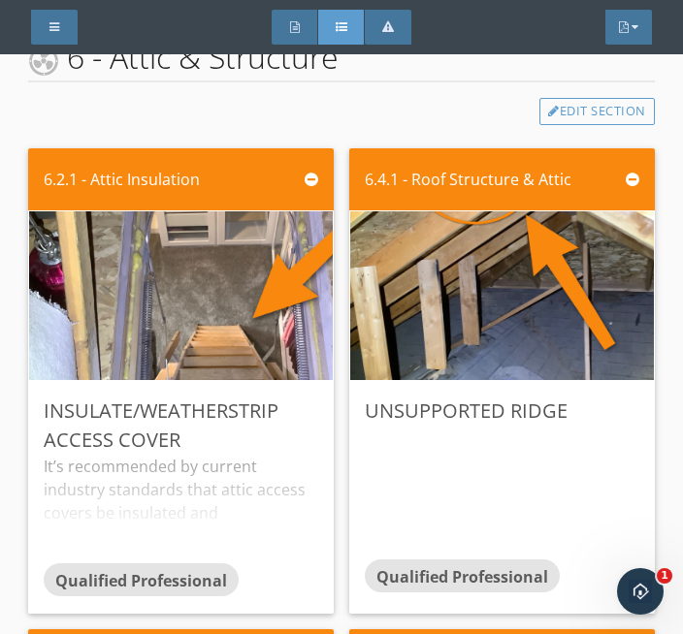
click at [188, 289] on img at bounding box center [180, 295] width 561 height 422
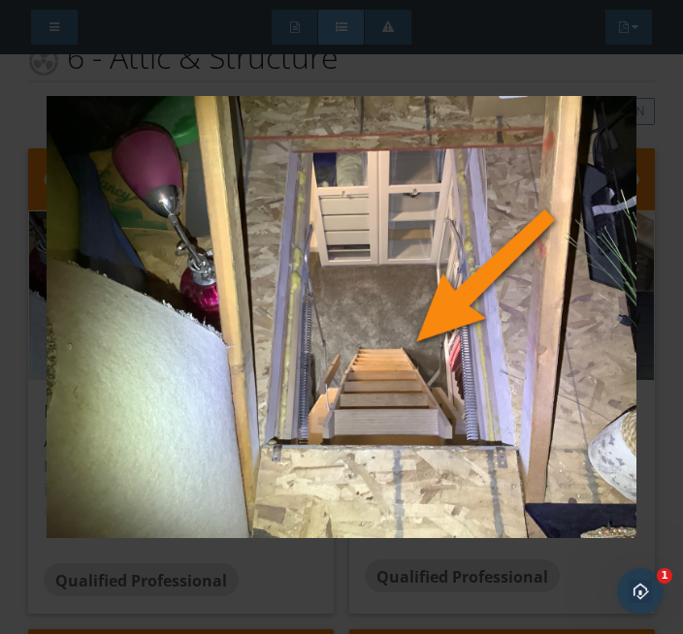
click at [335, 576] on img at bounding box center [342, 318] width 590 height 544
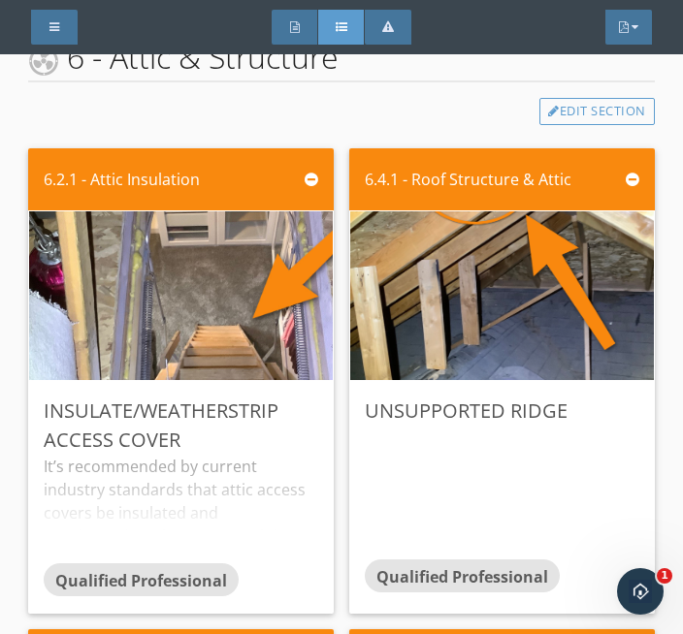
click at [469, 322] on img at bounding box center [501, 295] width 317 height 422
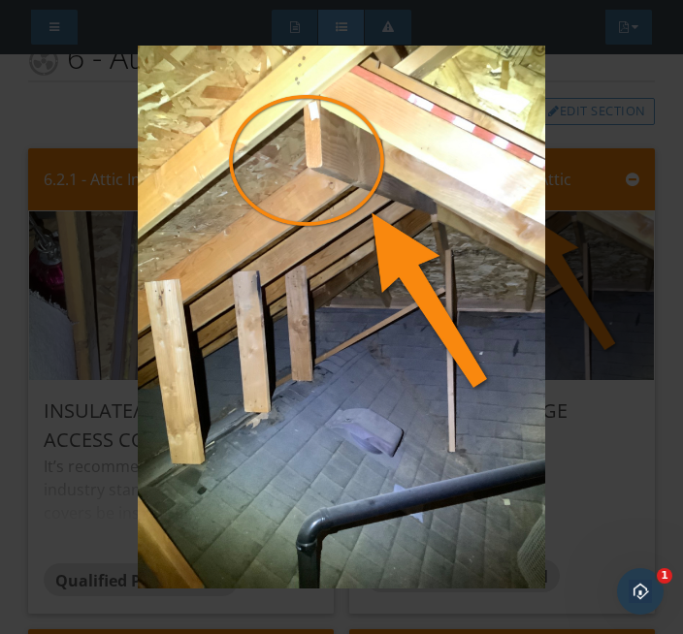
click at [48, 399] on img at bounding box center [342, 318] width 590 height 544
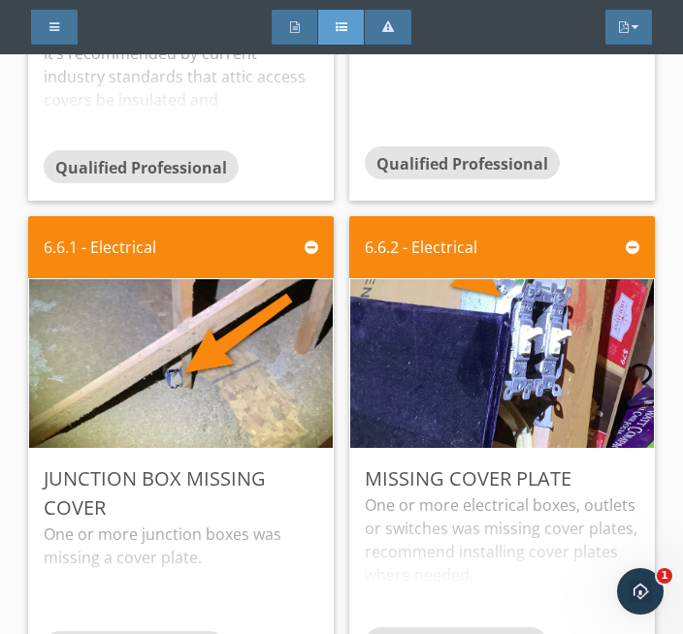
scroll to position [5151, 0]
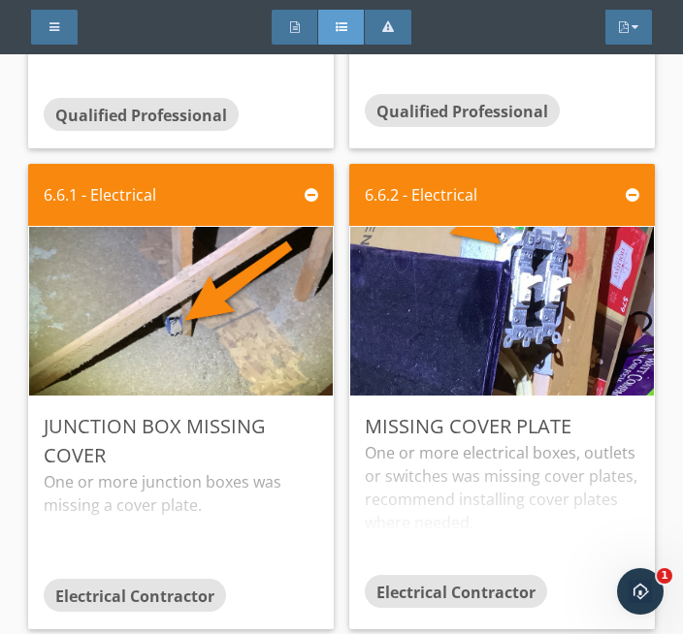
click at [194, 344] on img at bounding box center [180, 311] width 317 height 422
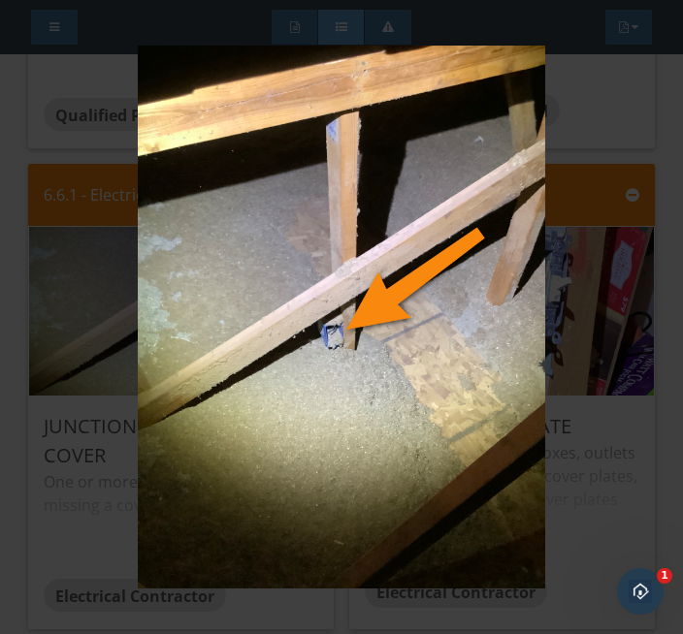
click at [601, 480] on img at bounding box center [342, 318] width 590 height 544
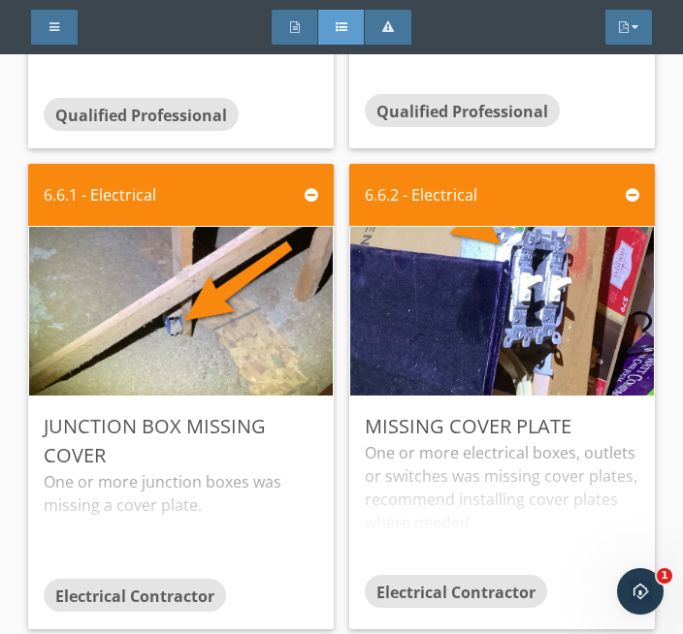
click at [501, 305] on img at bounding box center [501, 311] width 561 height 422
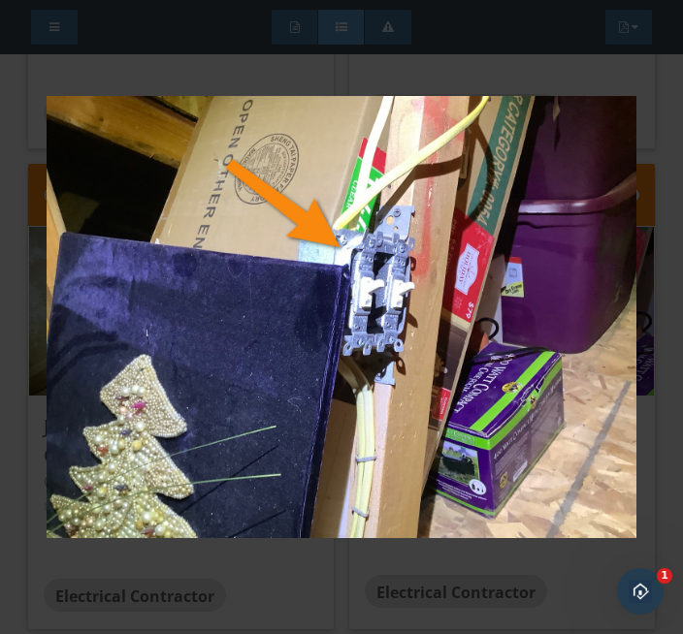
click at [241, 581] on img at bounding box center [342, 318] width 590 height 544
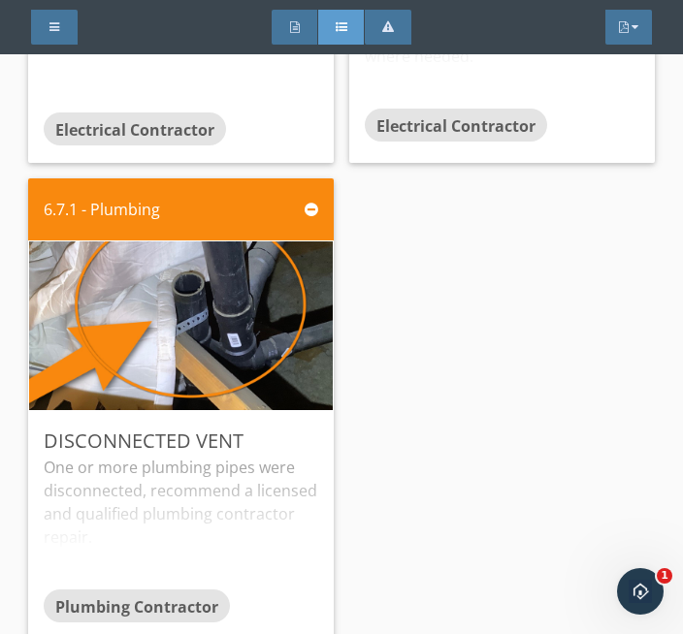
scroll to position [5619, 0]
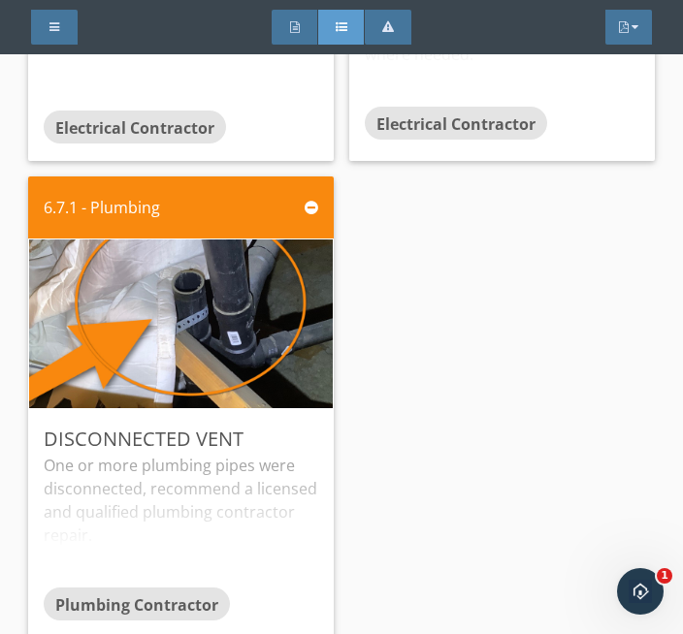
click at [167, 330] on img at bounding box center [180, 323] width 561 height 422
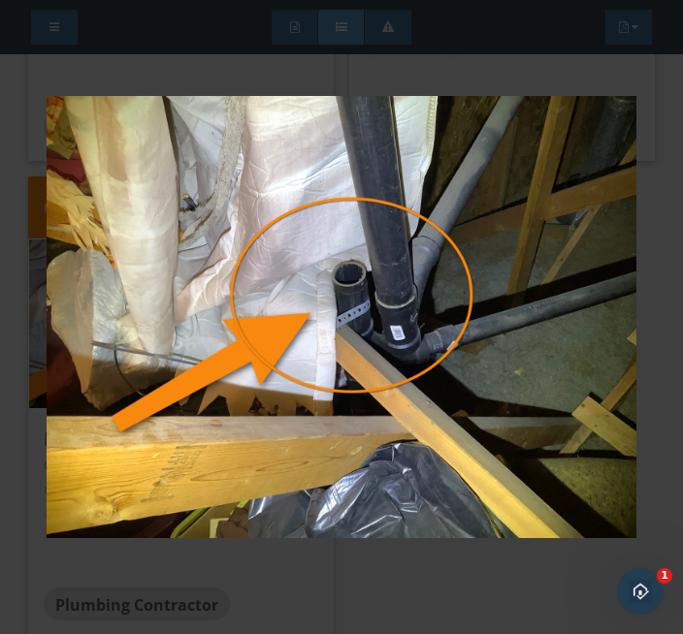
click at [303, 290] on img at bounding box center [342, 318] width 590 height 544
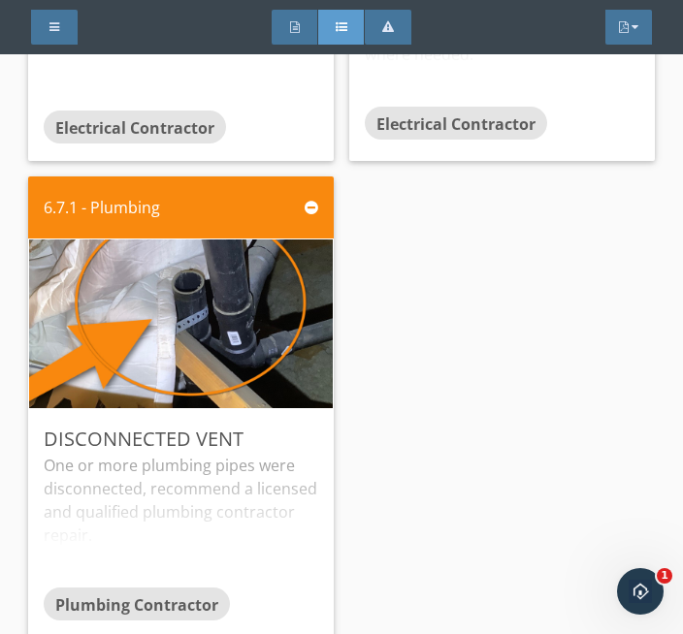
click at [161, 306] on img at bounding box center [180, 323] width 561 height 422
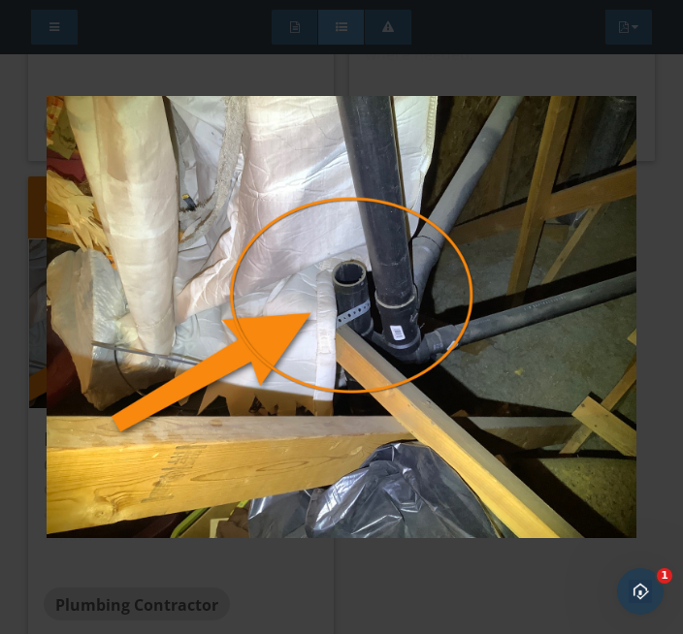
click at [424, 200] on img at bounding box center [342, 318] width 590 height 544
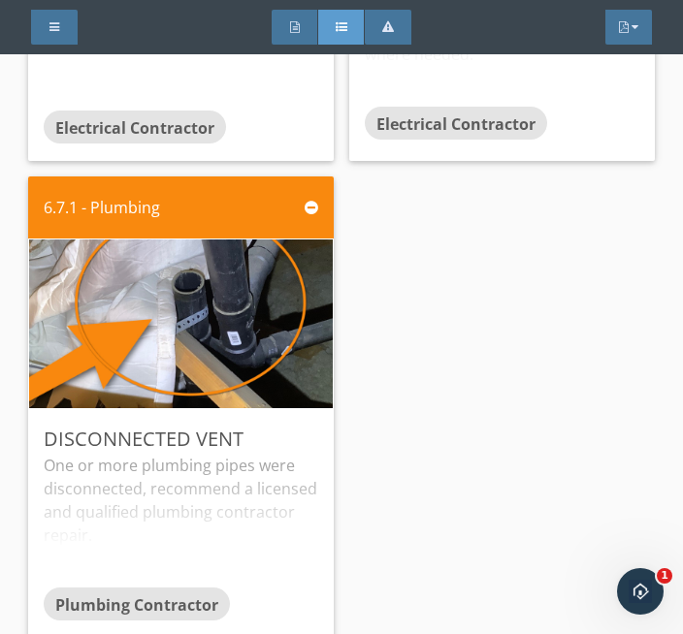
click at [190, 324] on img at bounding box center [180, 323] width 561 height 422
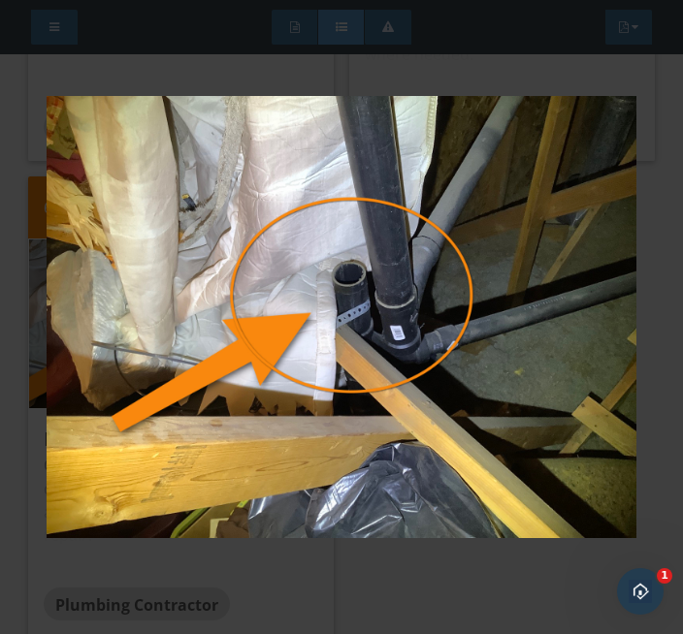
click at [385, 608] on div at bounding box center [341, 317] width 683 height 634
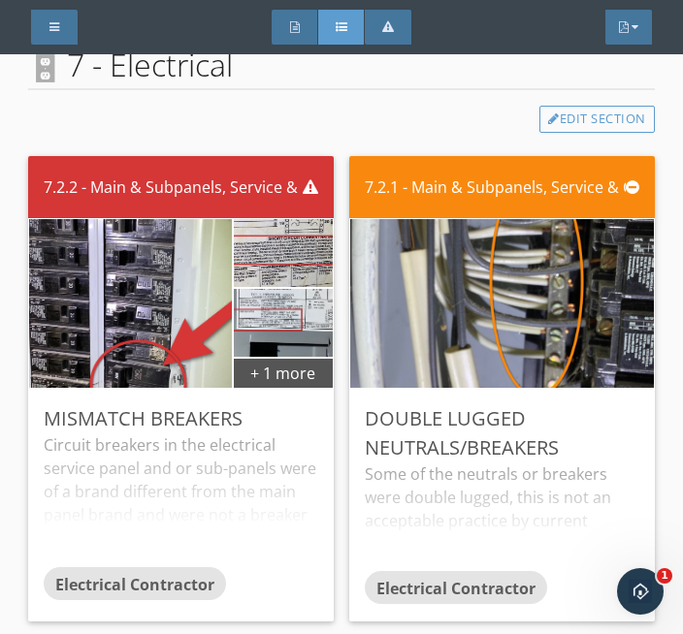
scroll to position [6289, 0]
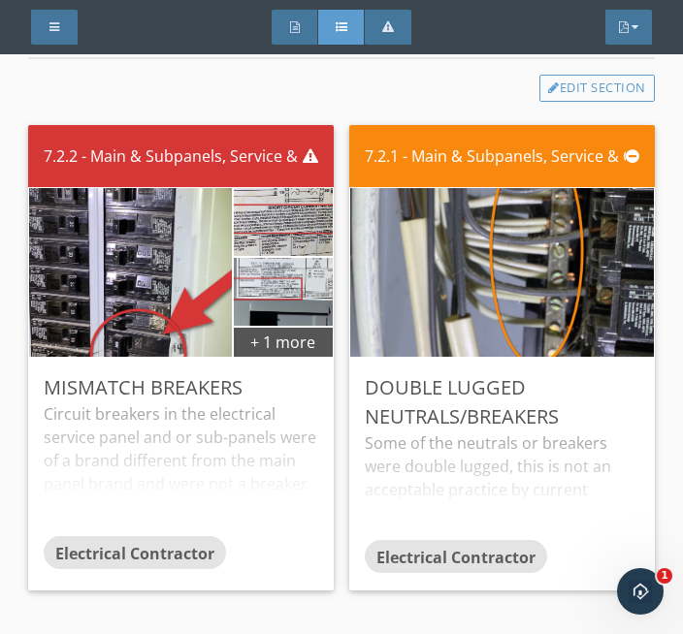
click at [169, 280] on img at bounding box center [130, 272] width 317 height 422
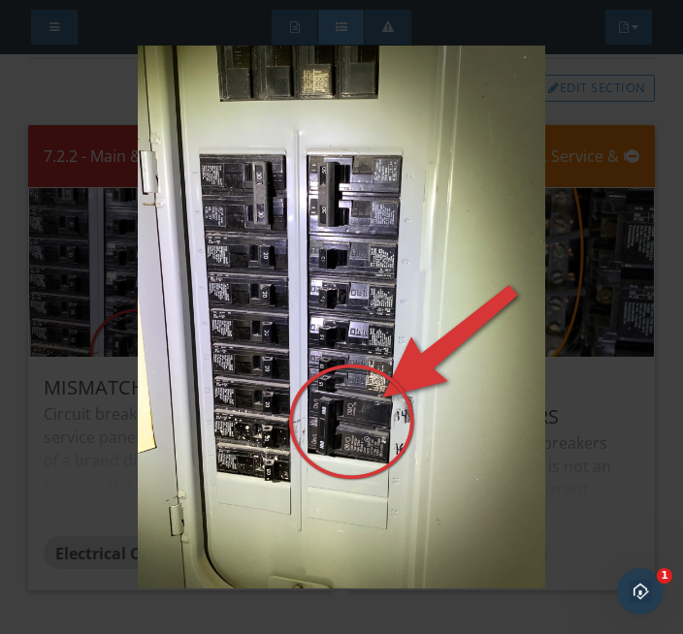
click at [59, 458] on img at bounding box center [342, 318] width 590 height 544
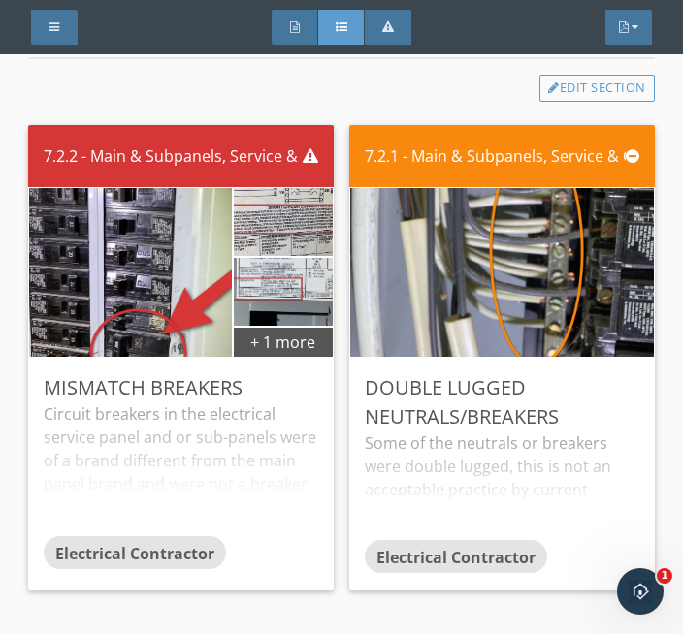
click at [251, 268] on img at bounding box center [283, 292] width 226 height 170
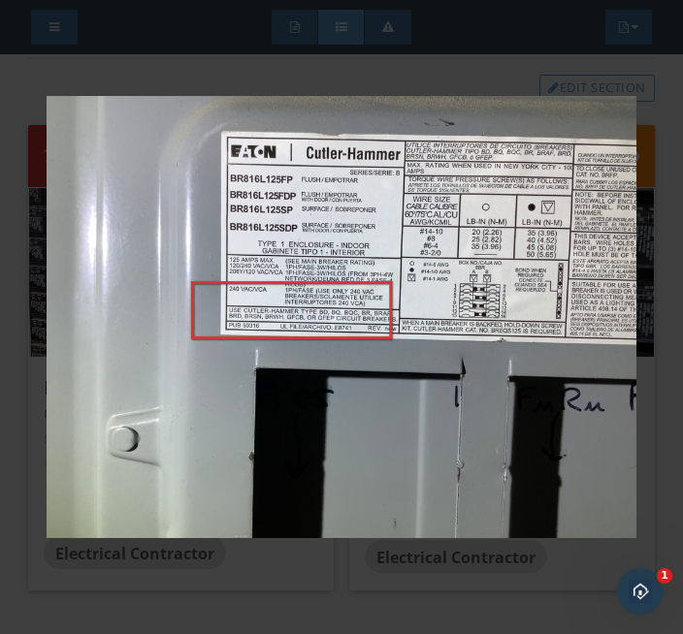
click at [181, 567] on img at bounding box center [342, 318] width 590 height 544
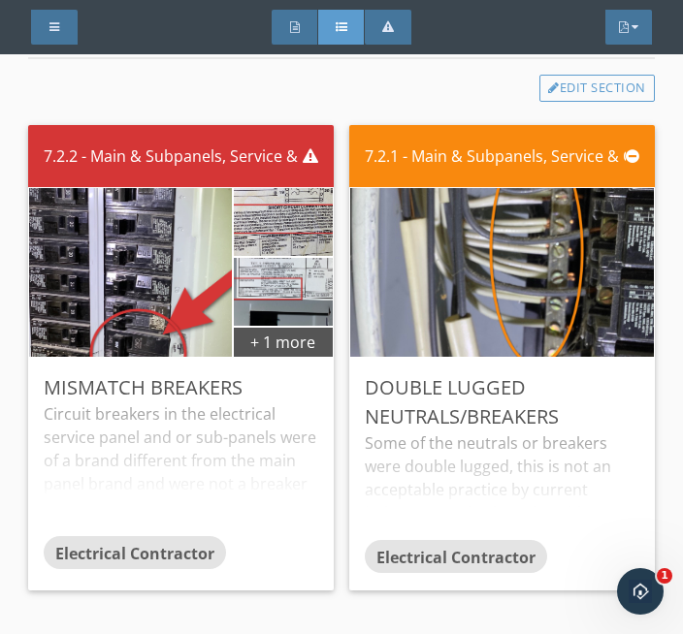
click at [143, 335] on img at bounding box center [130, 272] width 317 height 422
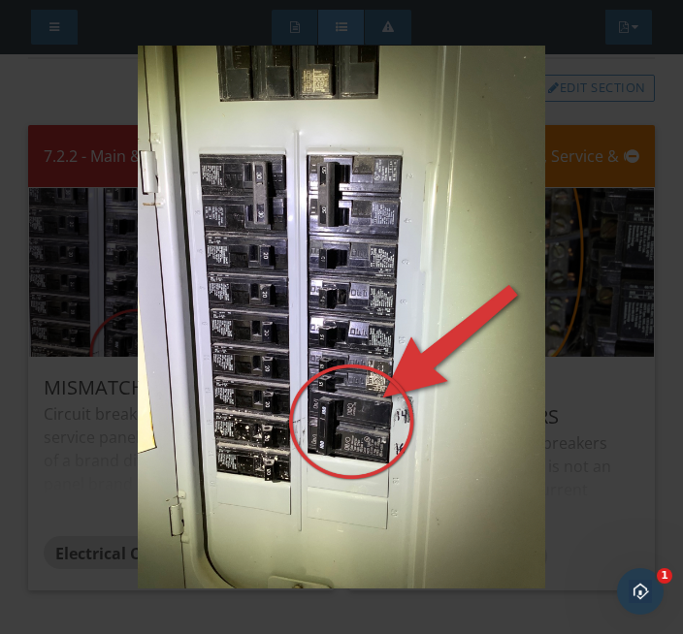
click at [72, 484] on img at bounding box center [342, 318] width 590 height 544
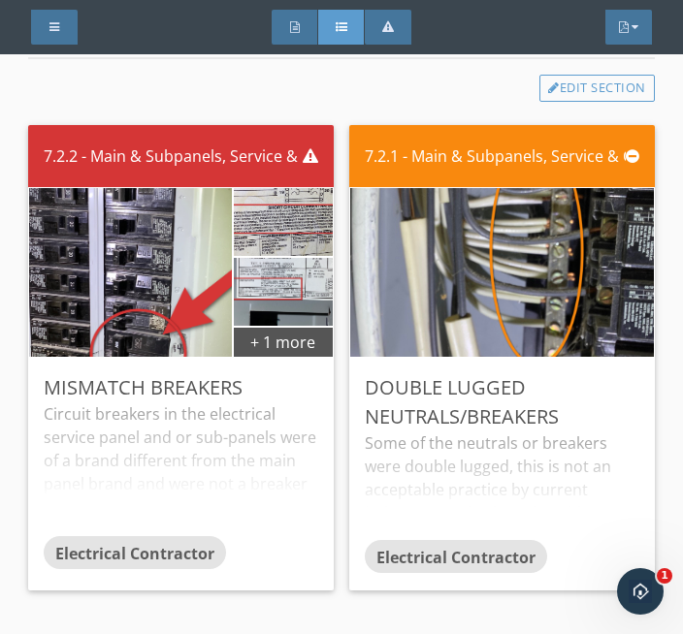
click at [259, 343] on div "+ 1 more" at bounding box center [283, 341] width 99 height 31
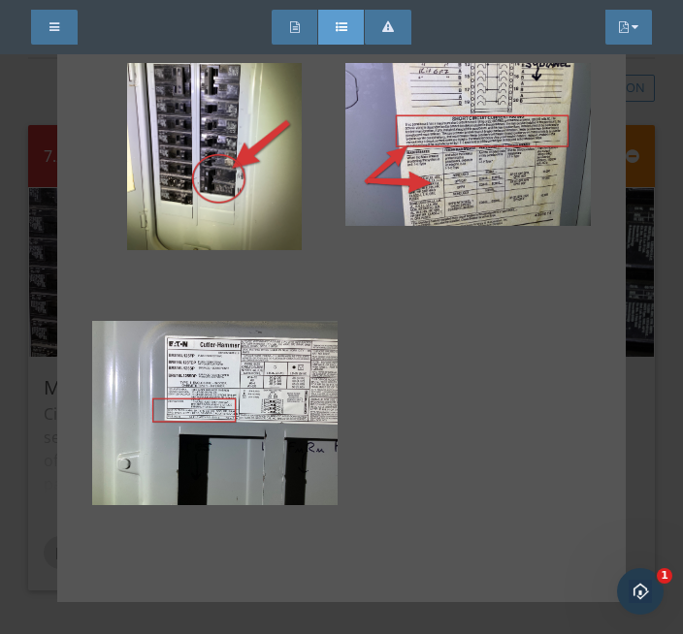
scroll to position [49, 0]
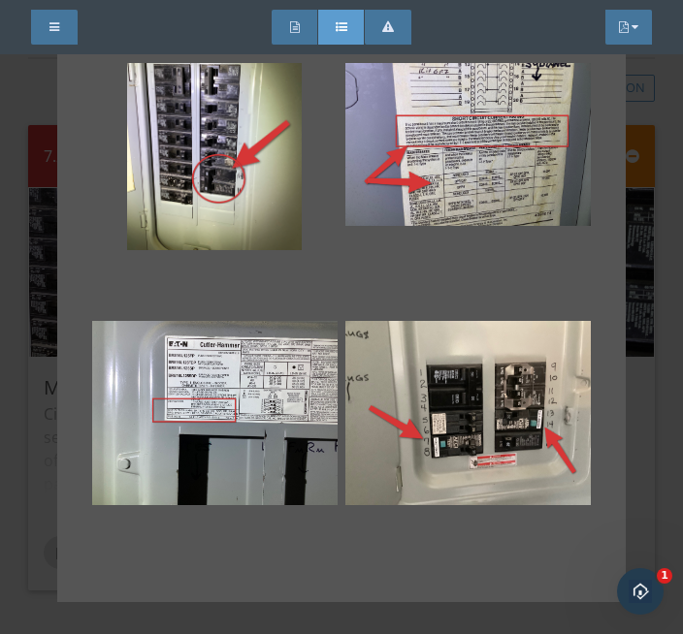
click at [460, 438] on div at bounding box center [467, 413] width 245 height 233
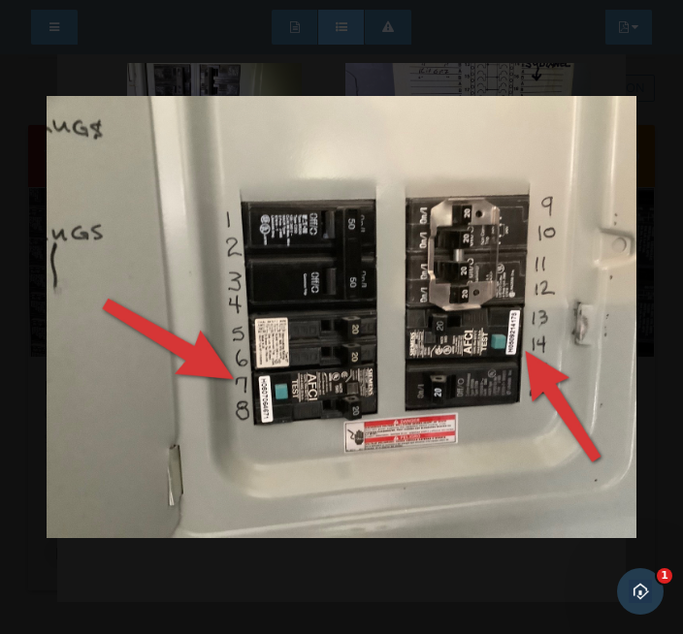
click at [310, 586] on img at bounding box center [342, 318] width 590 height 544
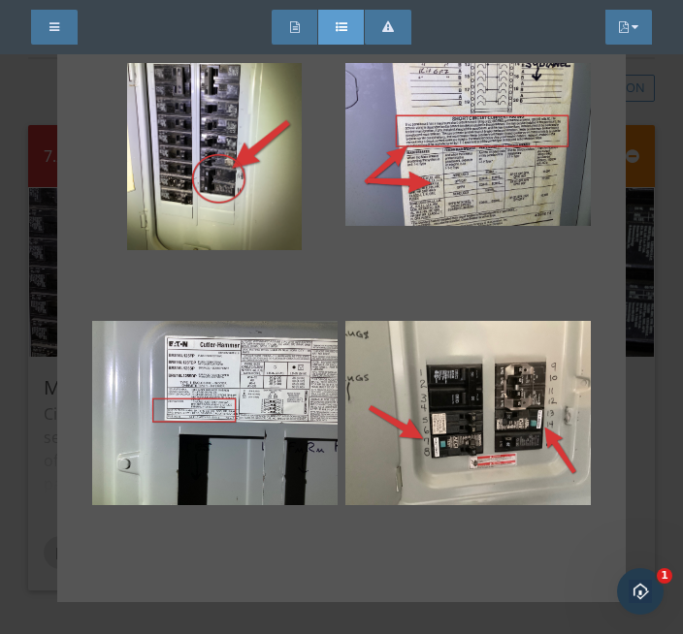
click at [243, 421] on div at bounding box center [214, 413] width 245 height 233
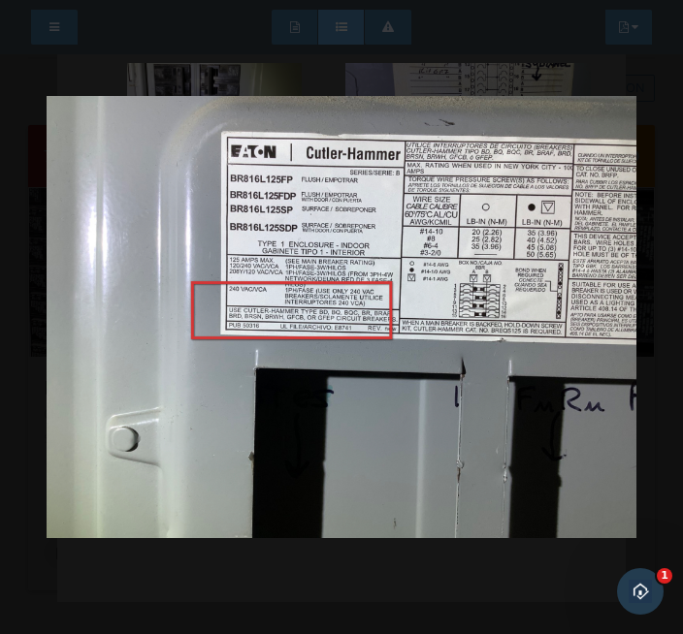
click at [306, 566] on img at bounding box center [342, 318] width 590 height 544
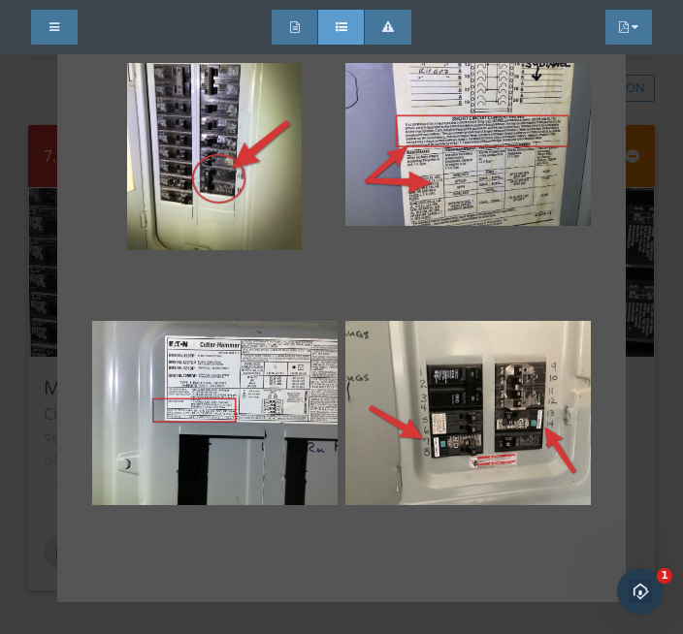
click at [245, 412] on div at bounding box center [214, 413] width 245 height 233
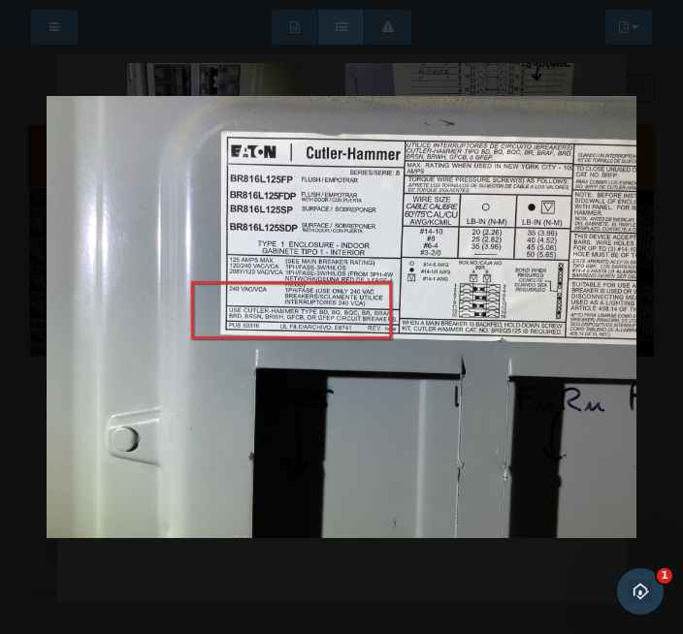
click at [215, 575] on img at bounding box center [342, 318] width 590 height 544
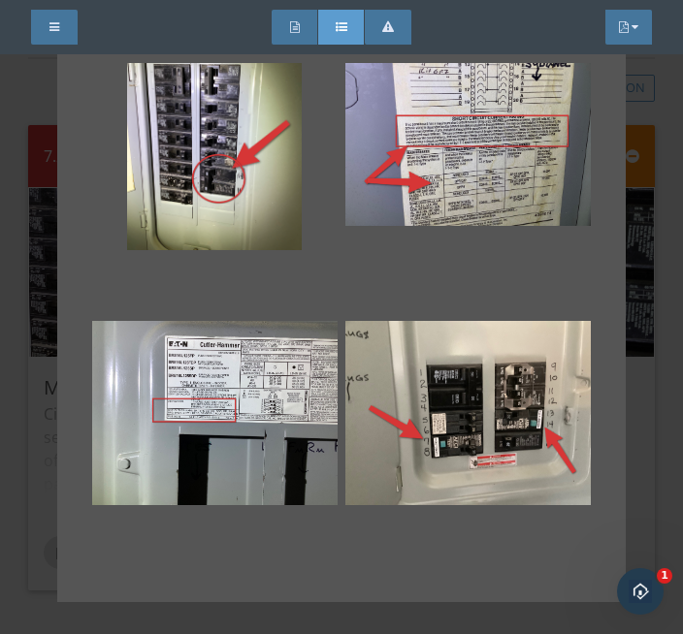
click at [28, 564] on div at bounding box center [341, 317] width 683 height 634
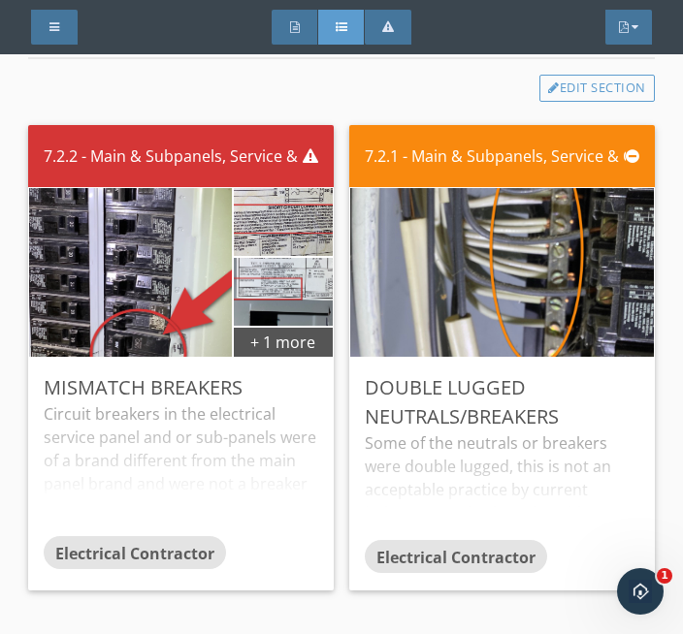
click at [504, 300] on img at bounding box center [501, 272] width 561 height 422
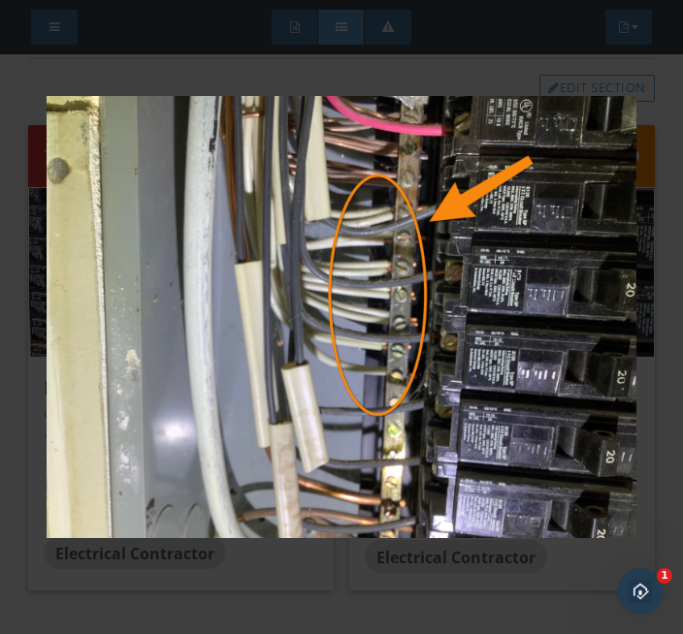
click at [326, 571] on img at bounding box center [342, 318] width 590 height 544
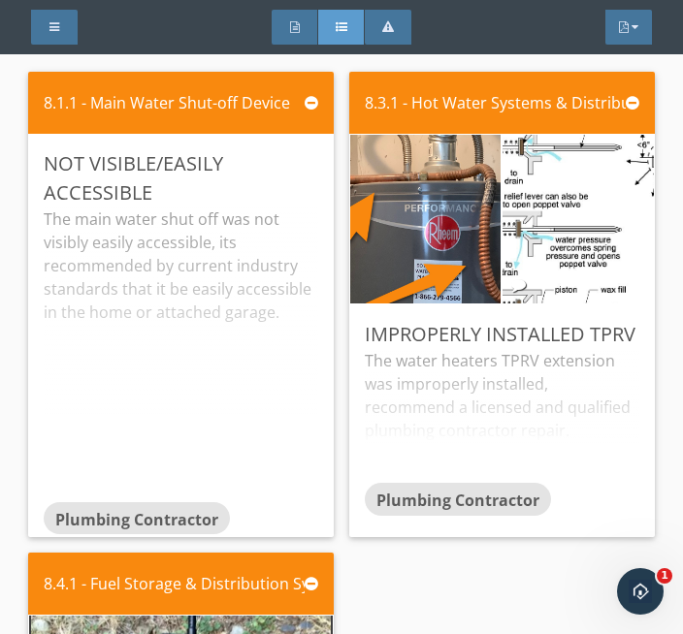
scroll to position [6960, 0]
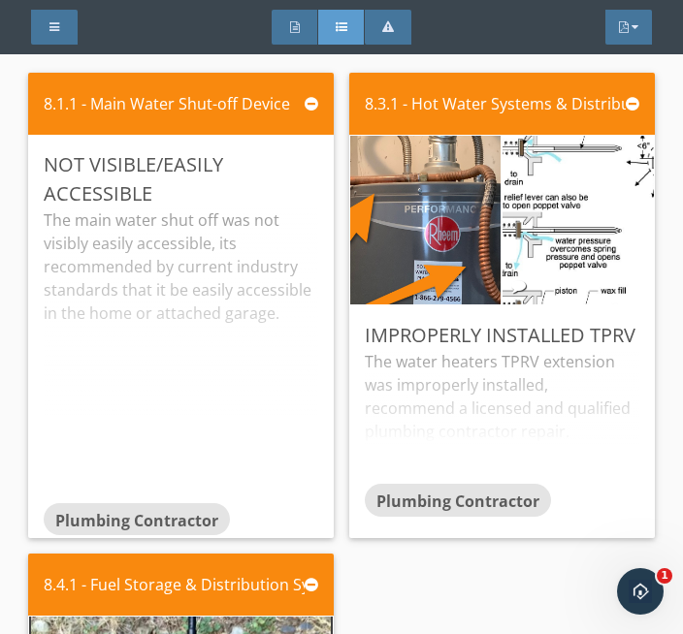
click at [419, 233] on img at bounding box center [425, 220] width 376 height 282
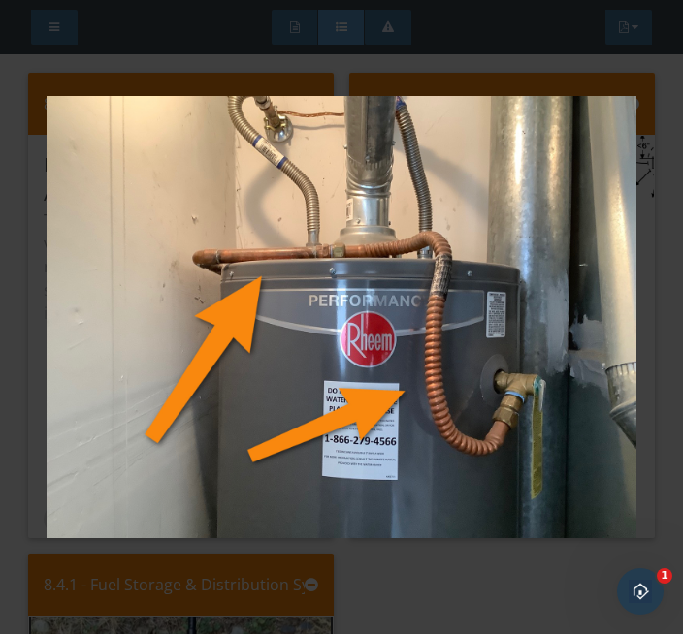
click at [157, 587] on img at bounding box center [342, 318] width 590 height 544
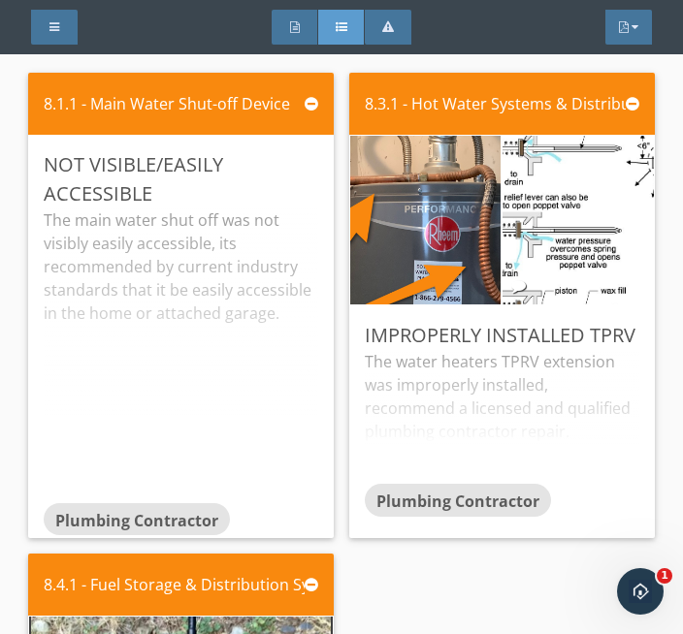
click at [584, 245] on img at bounding box center [578, 220] width 376 height 302
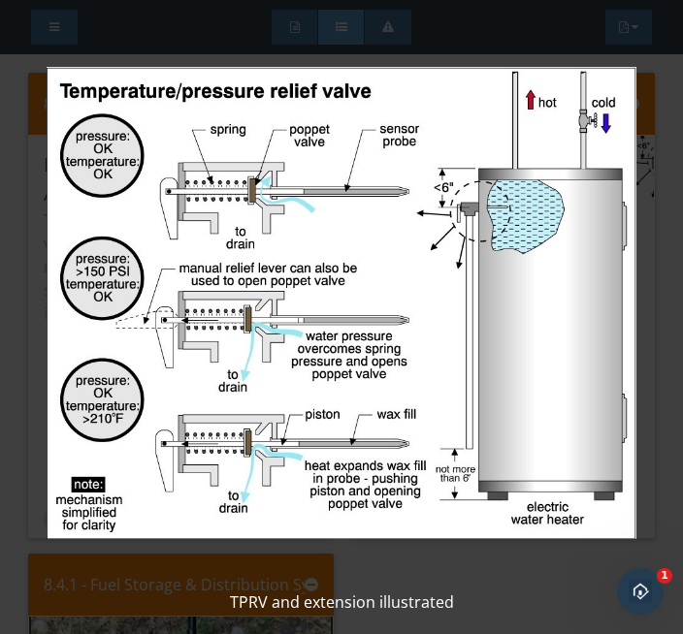
click at [521, 589] on div "TPRV and extension illustrated" at bounding box center [341, 317] width 683 height 634
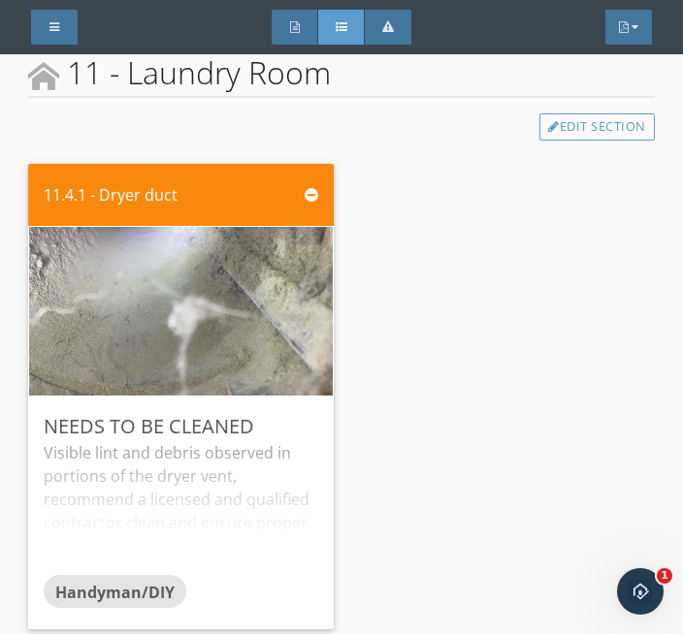
scroll to position [8583, 0]
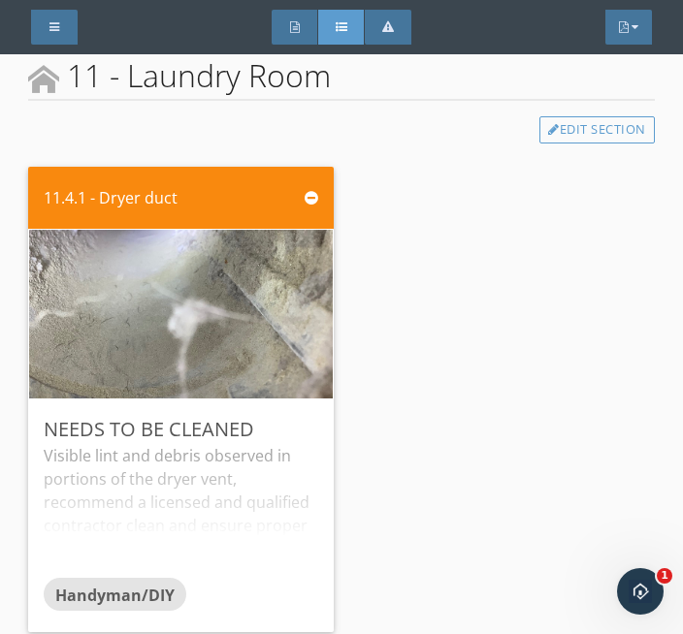
click at [175, 312] on img at bounding box center [180, 315] width 561 height 422
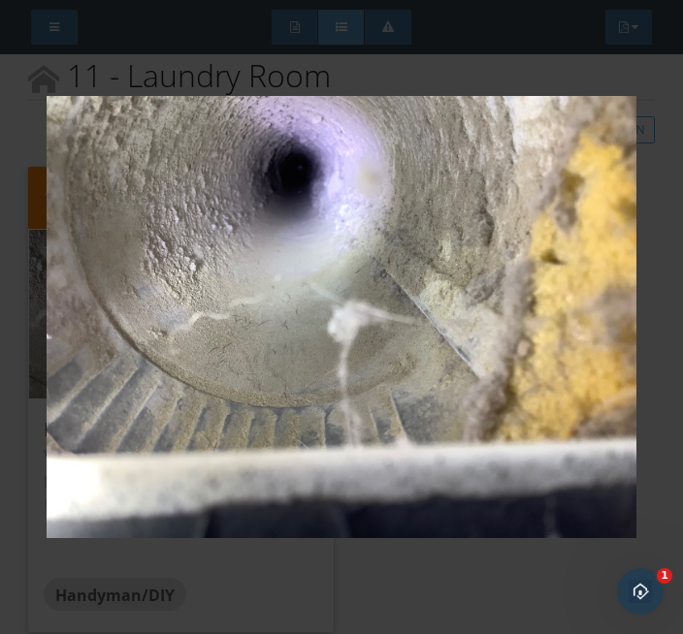
click at [247, 577] on img at bounding box center [342, 318] width 590 height 544
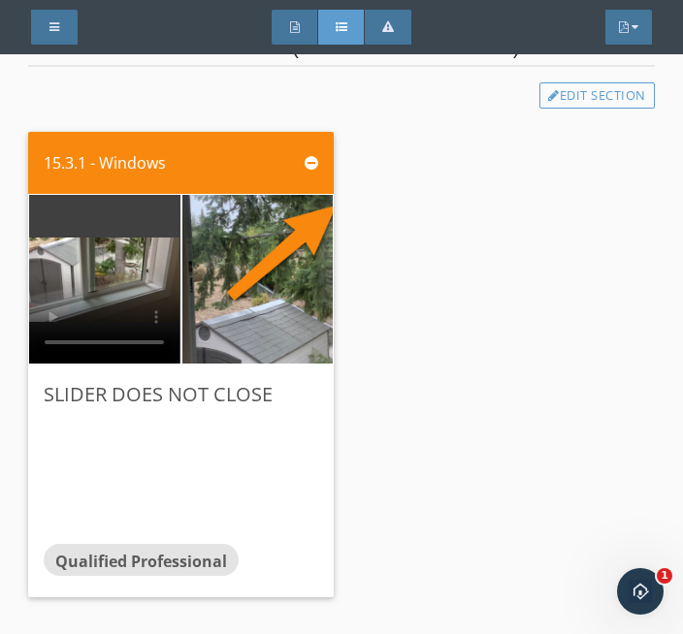
scroll to position [11101, 0]
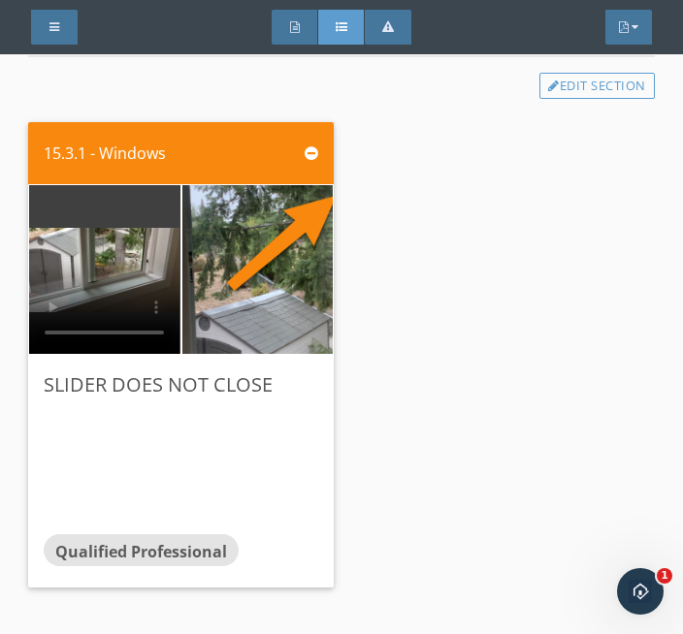
click at [268, 268] on img at bounding box center [257, 270] width 317 height 422
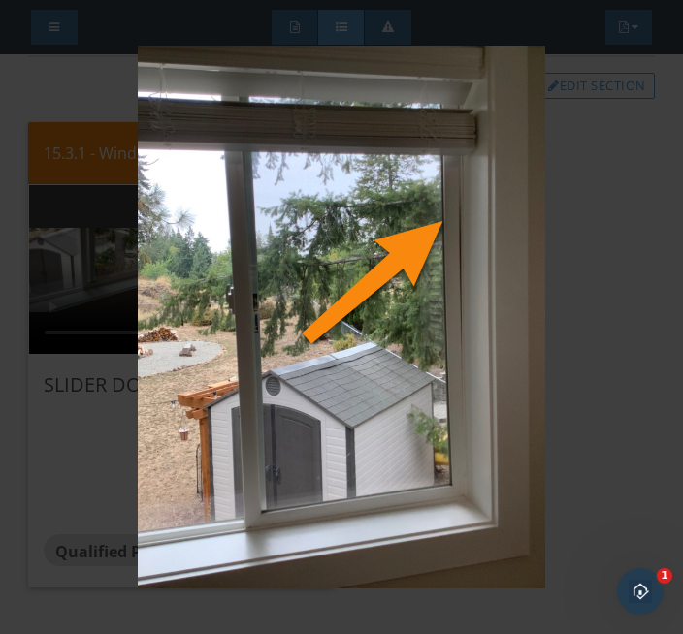
click at [578, 388] on img at bounding box center [342, 318] width 590 height 544
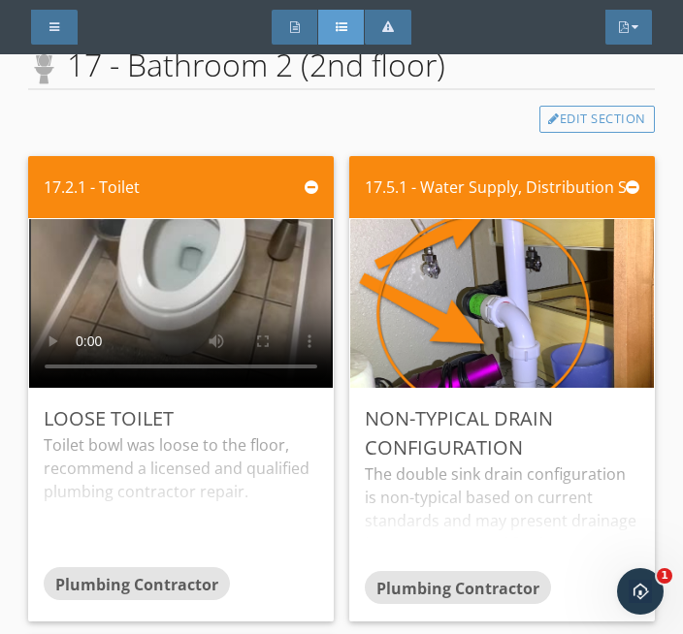
scroll to position [11695, 0]
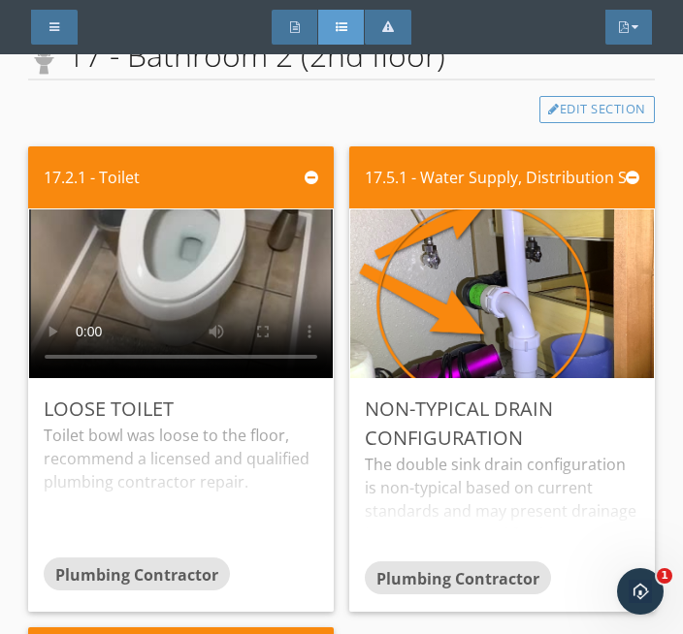
click at [494, 301] on img at bounding box center [501, 294] width 317 height 422
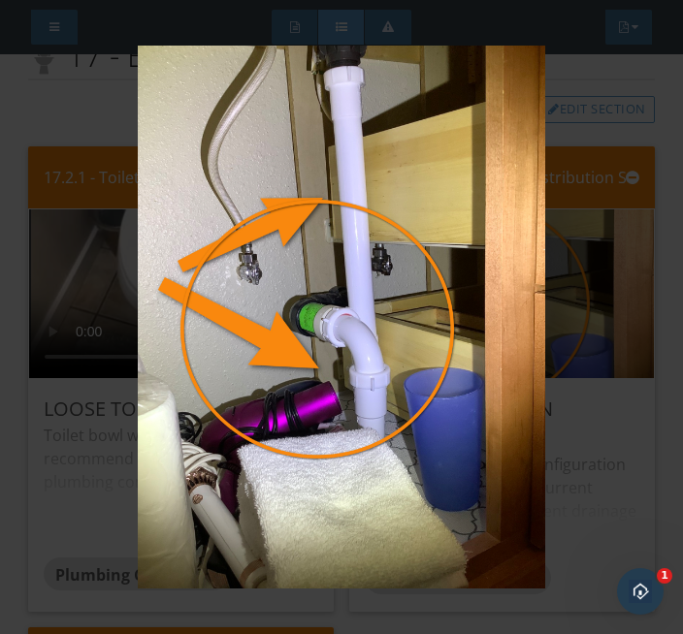
click at [70, 475] on img at bounding box center [342, 318] width 590 height 544
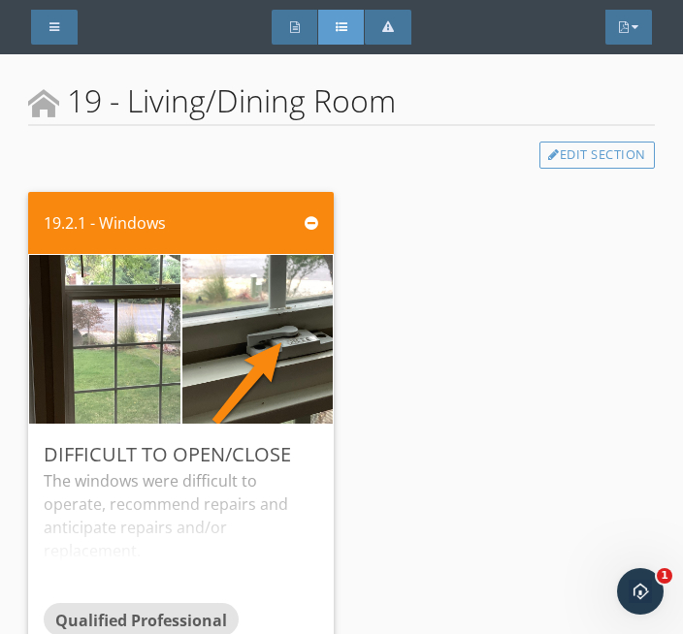
scroll to position [13366, 0]
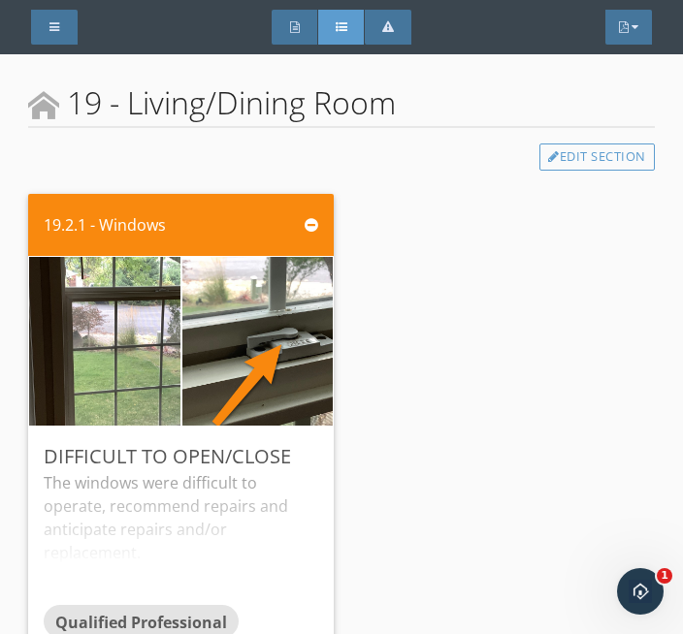
click at [138, 346] on img at bounding box center [105, 341] width 376 height 282
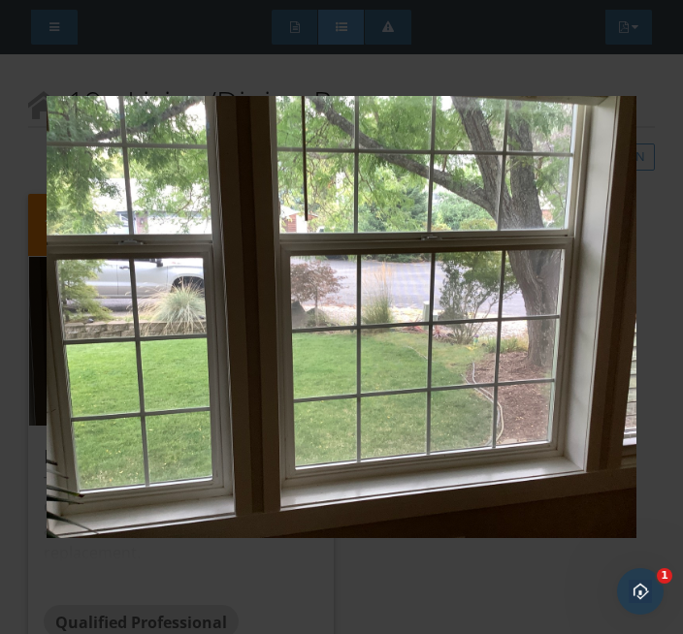
click at [351, 572] on img at bounding box center [342, 318] width 590 height 544
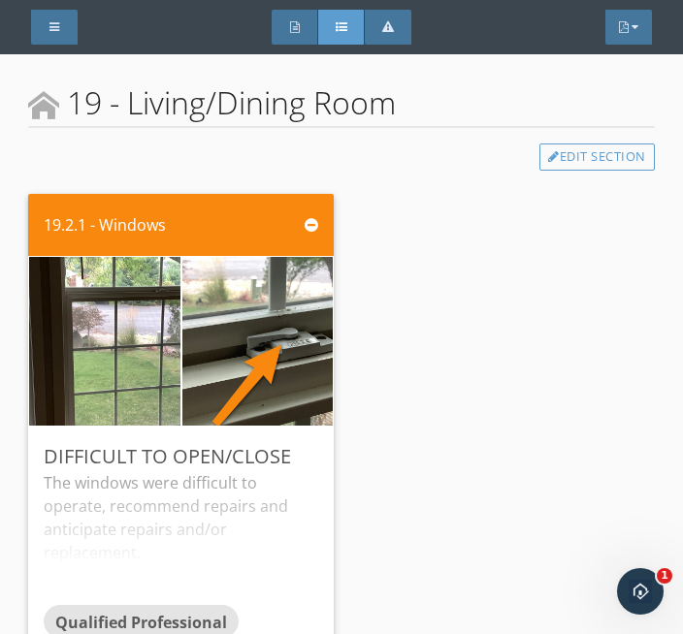
click at [230, 357] on img at bounding box center [257, 341] width 376 height 282
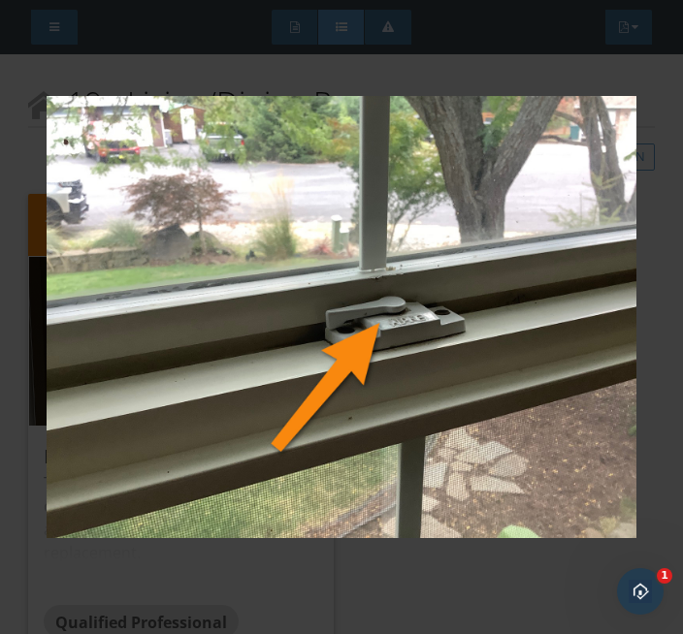
click at [251, 578] on img at bounding box center [342, 318] width 590 height 544
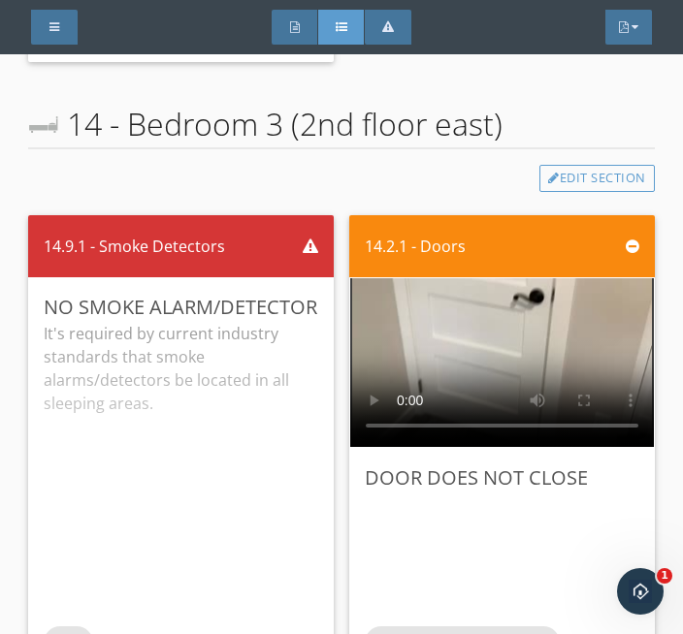
scroll to position [10380, 0]
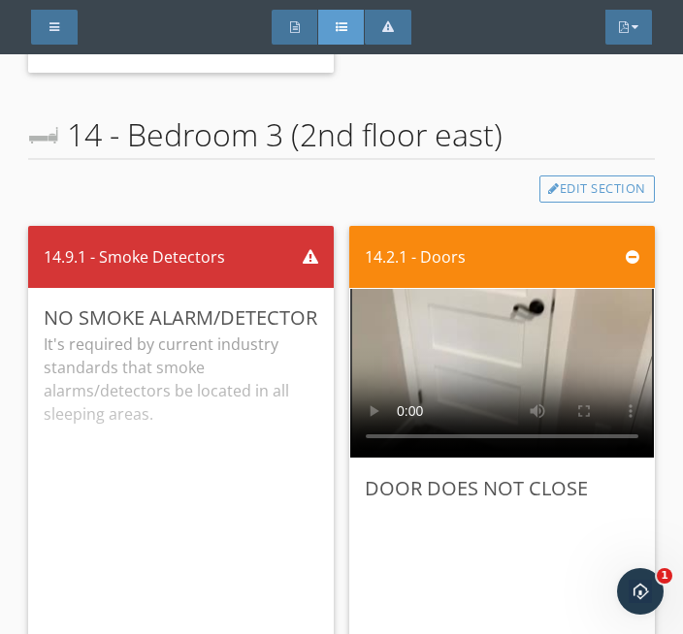
click at [287, 16] on div "Full Report" at bounding box center [294, 27] width 47 height 35
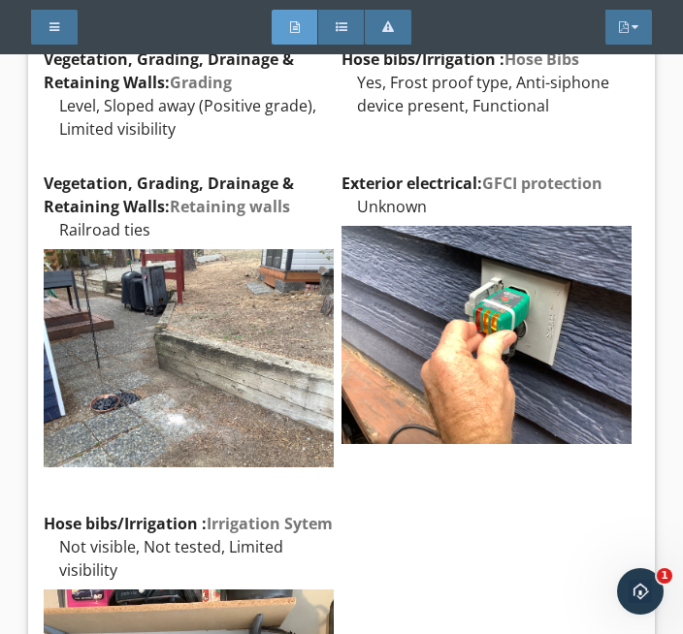
click at [289, 36] on div "Full Report" at bounding box center [294, 27] width 47 height 35
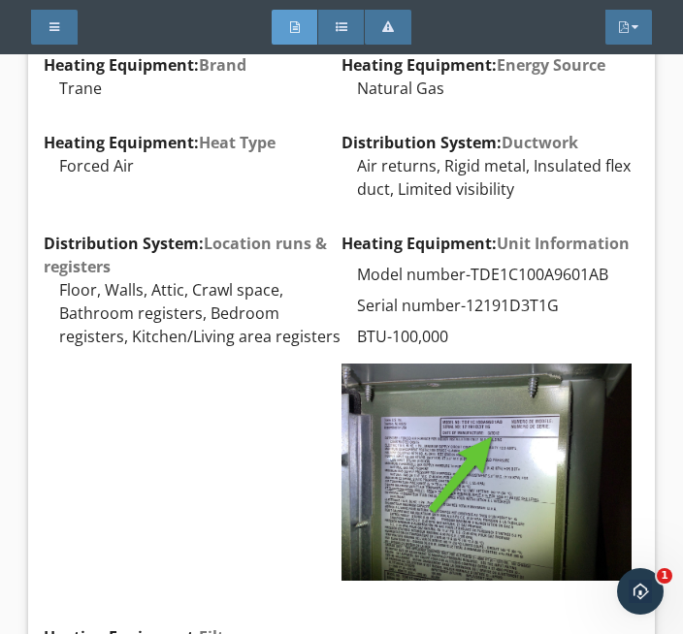
scroll to position [43960, 0]
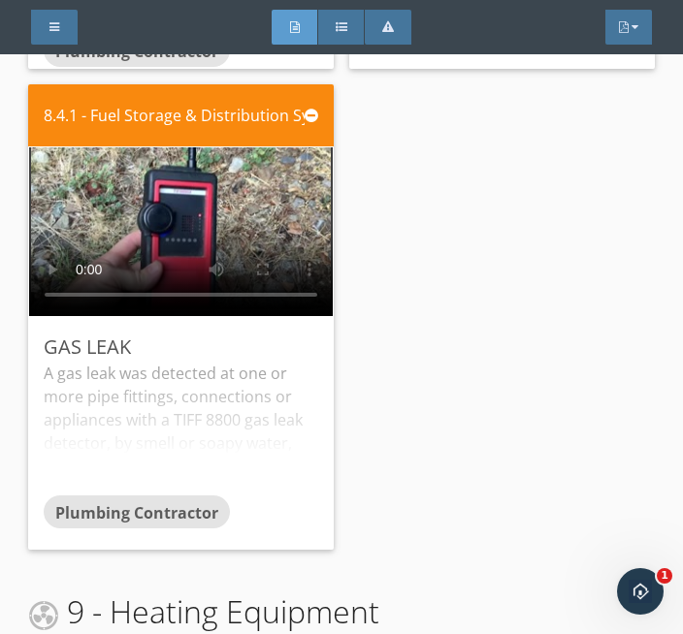
click at [52, 14] on div at bounding box center [54, 27] width 47 height 35
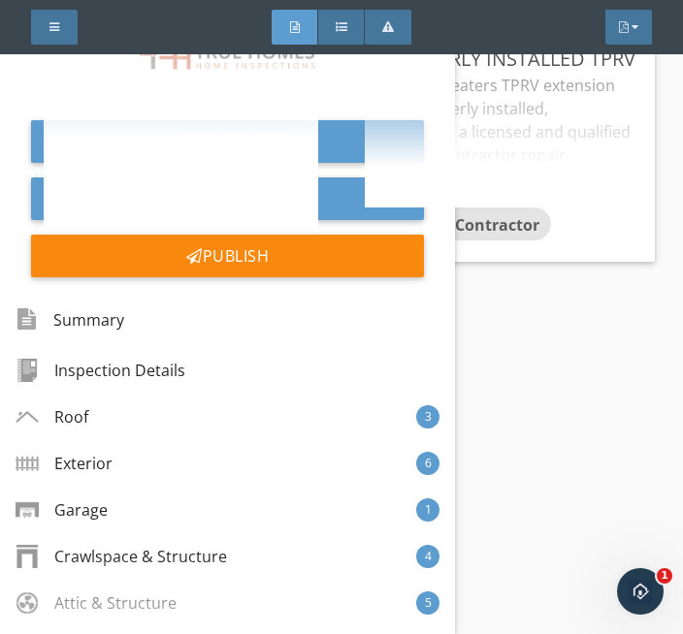
click at [63, 23] on div at bounding box center [54, 27] width 47 height 35
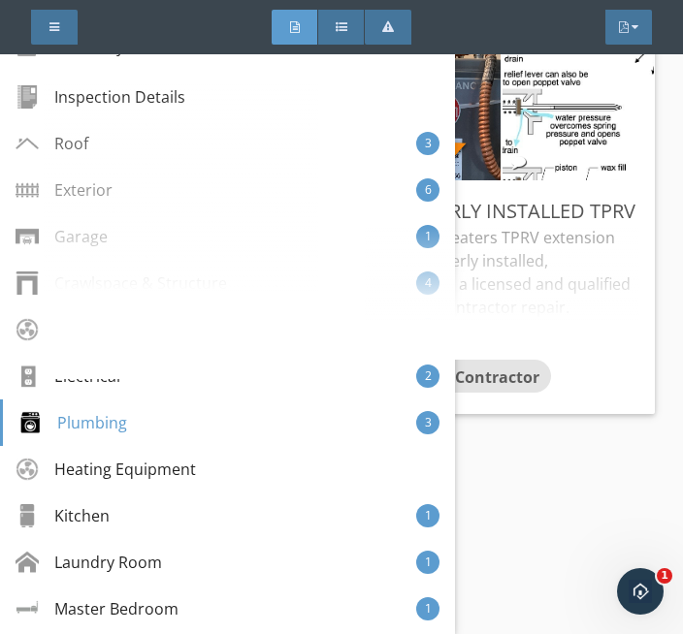
scroll to position [291, 0]
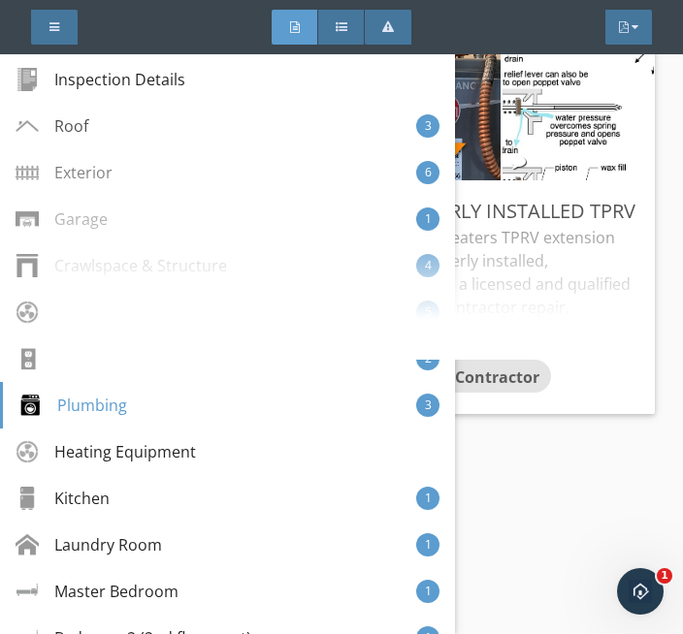
click at [186, 453] on div "Heating Equipment" at bounding box center [106, 451] width 180 height 23
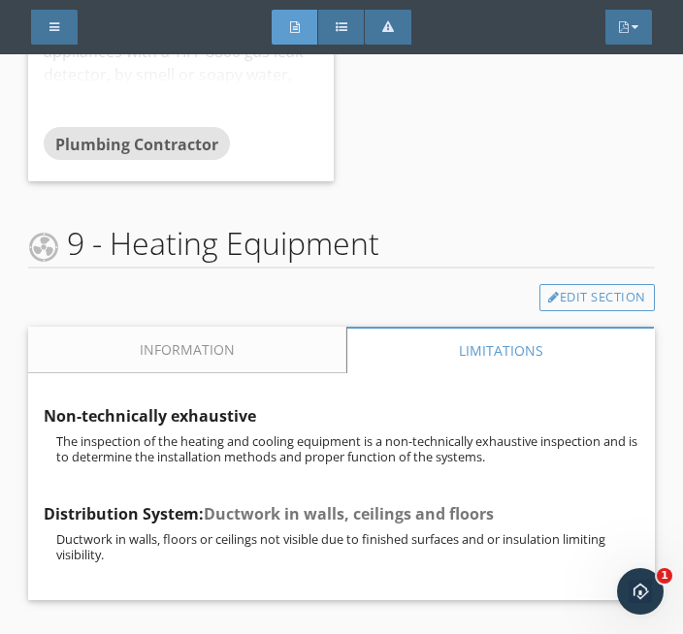
scroll to position [43611, 0]
click at [245, 327] on link "Information" at bounding box center [187, 350] width 318 height 47
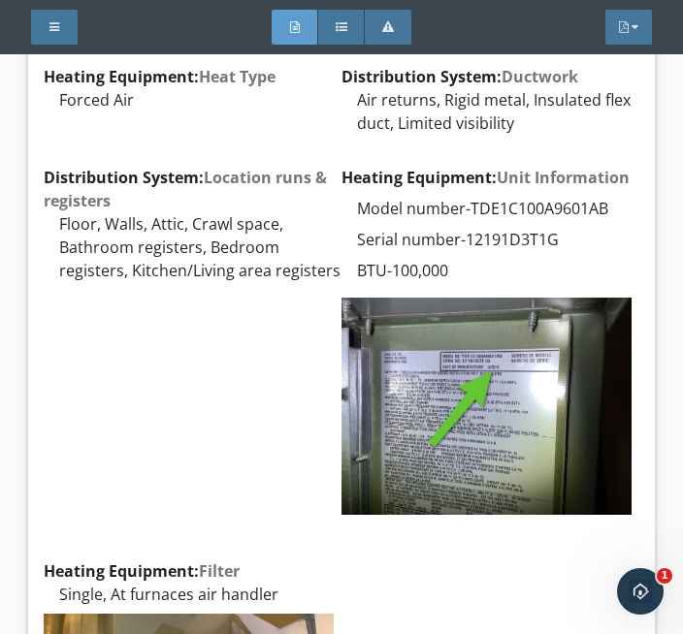
scroll to position [44028, 0]
click at [461, 370] on img at bounding box center [486, 406] width 290 height 217
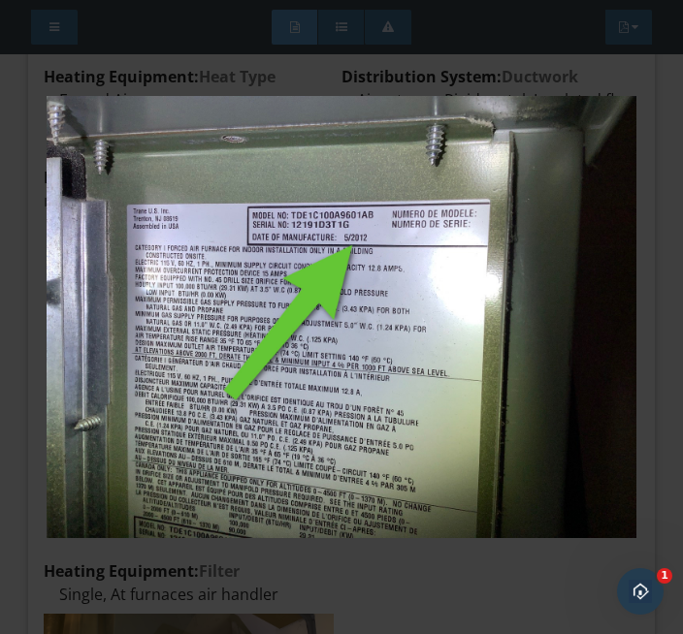
click at [506, 580] on img at bounding box center [342, 318] width 590 height 544
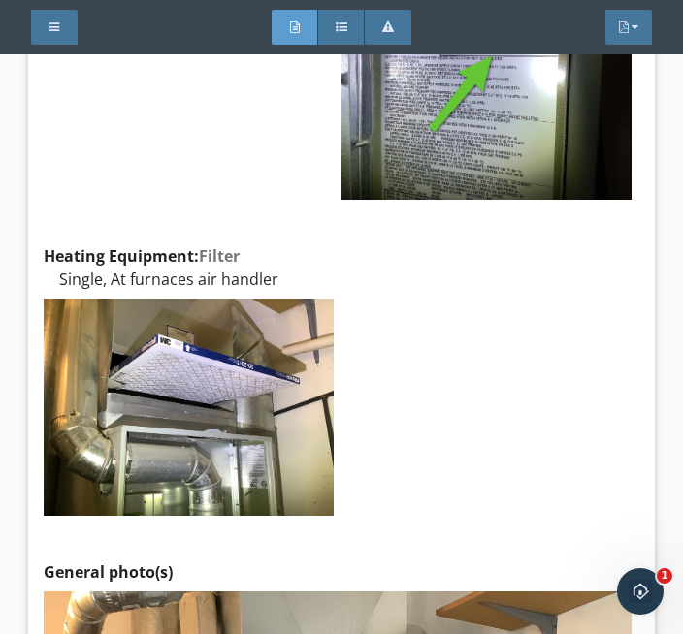
scroll to position [44342, 0]
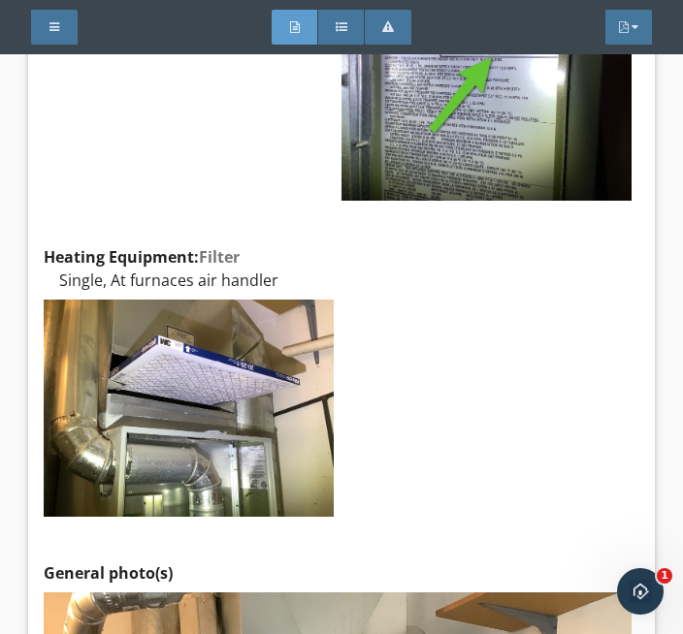
click at [202, 374] on img at bounding box center [189, 408] width 290 height 217
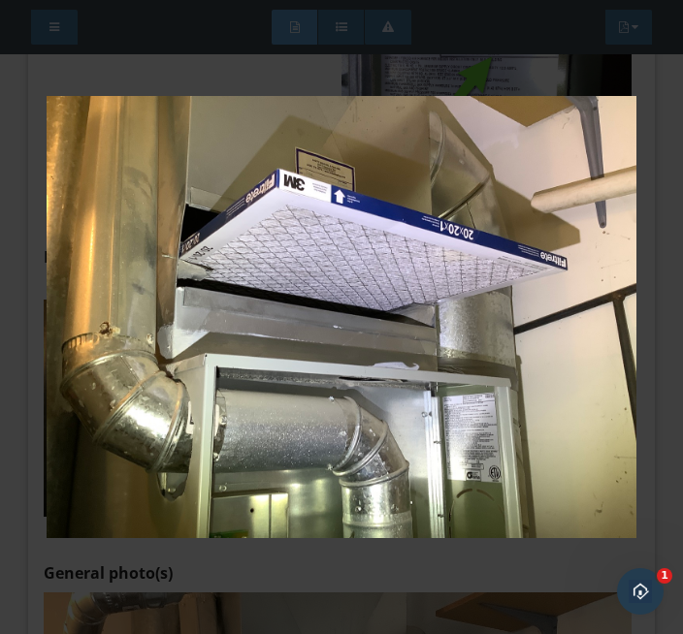
click at [339, 617] on div at bounding box center [341, 317] width 683 height 634
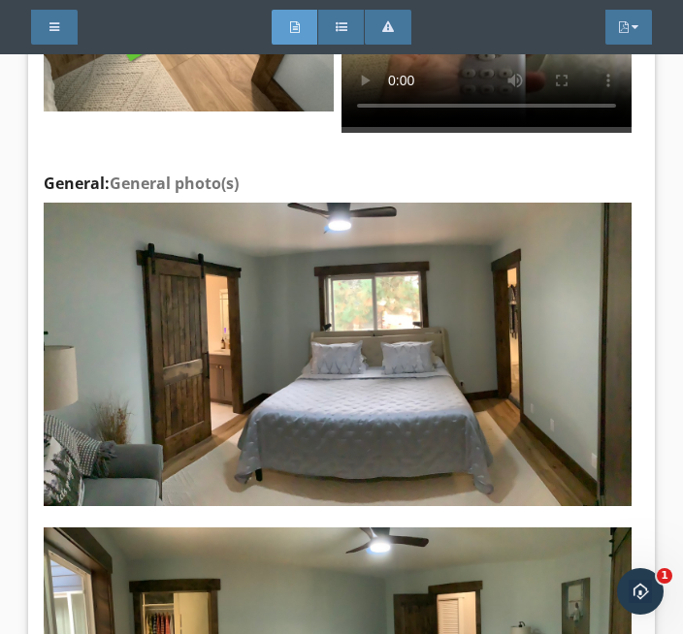
scroll to position [61523, 0]
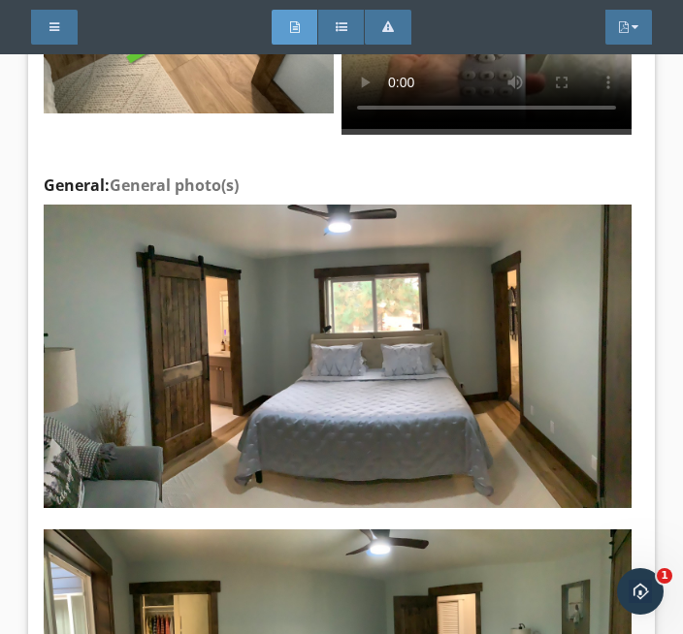
click at [160, 113] on img at bounding box center [189, 4] width 290 height 217
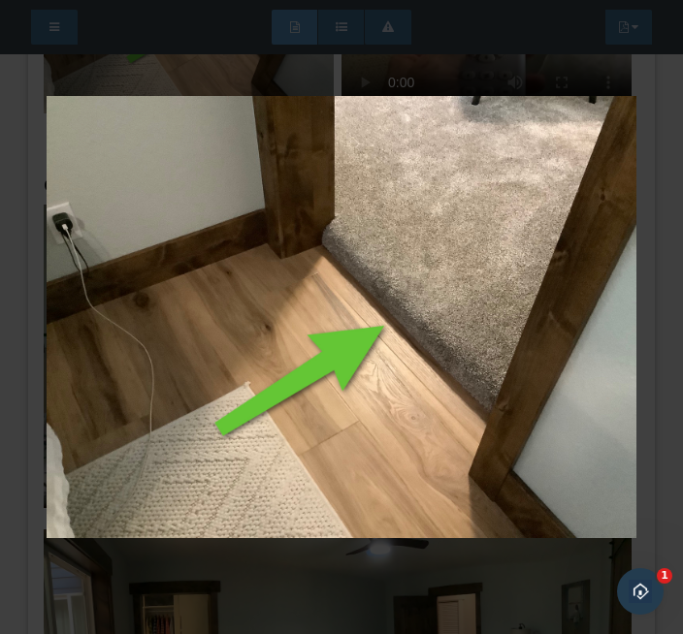
click at [214, 583] on img at bounding box center [342, 318] width 590 height 544
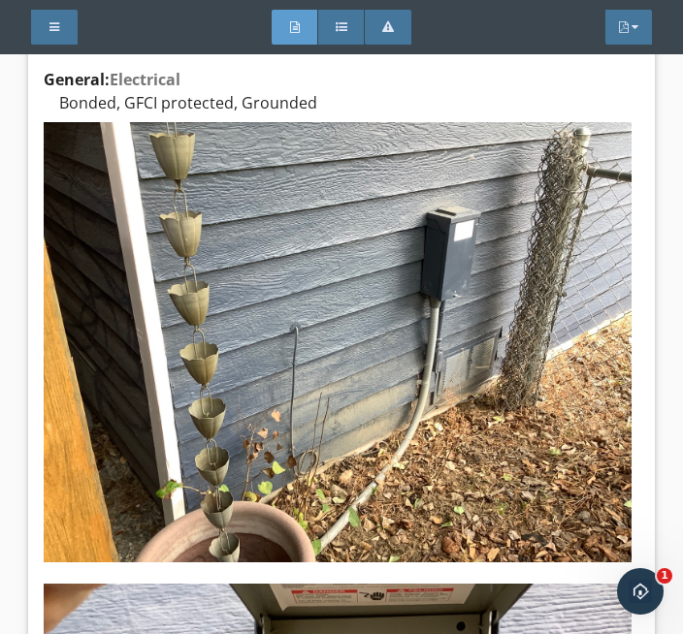
scroll to position [94882, 0]
